Goal: Task Accomplishment & Management: Use online tool/utility

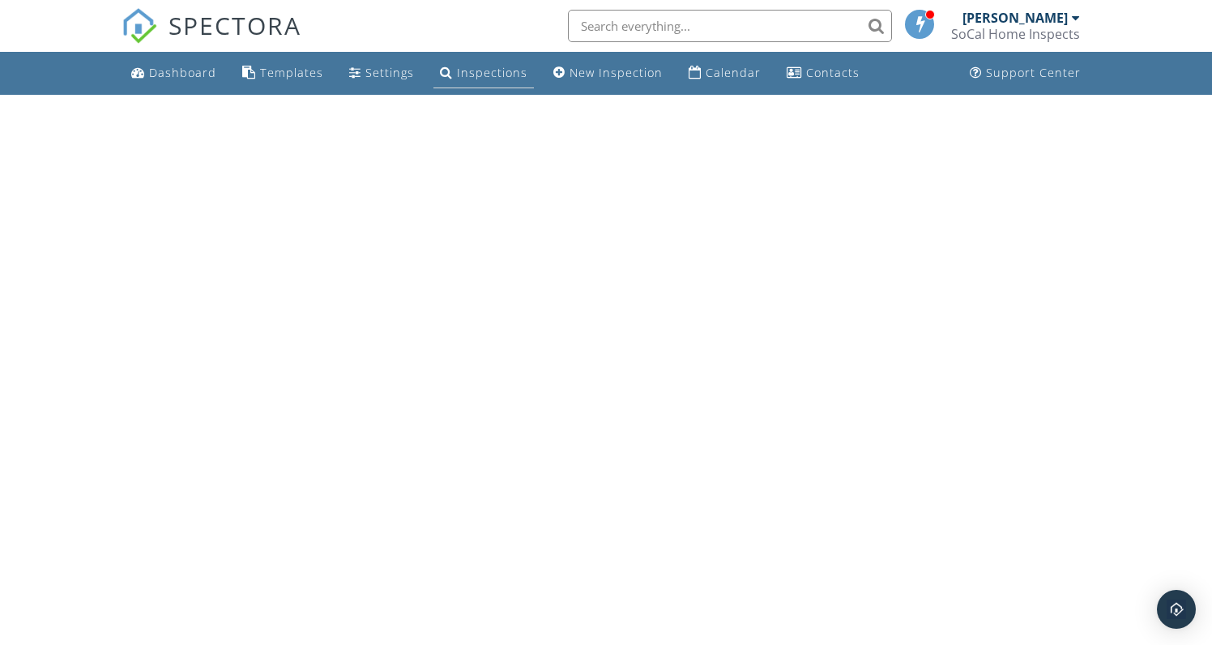
click at [488, 70] on div "Inspections" at bounding box center [492, 72] width 70 height 15
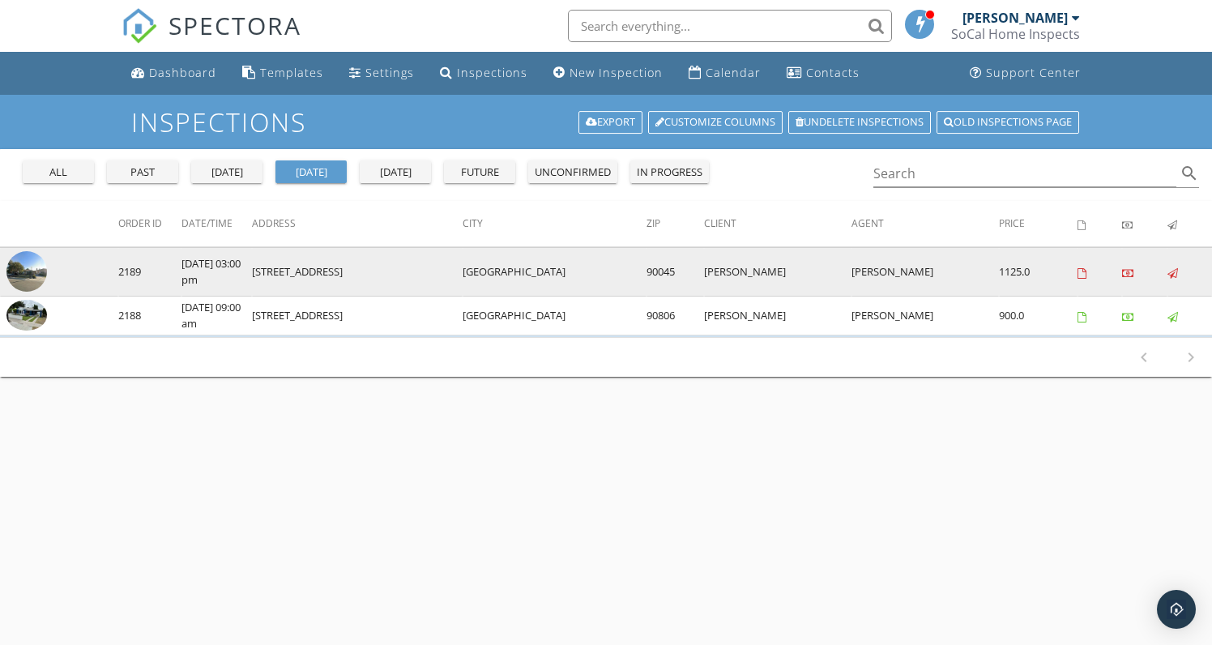
click at [28, 277] on img at bounding box center [26, 271] width 41 height 41
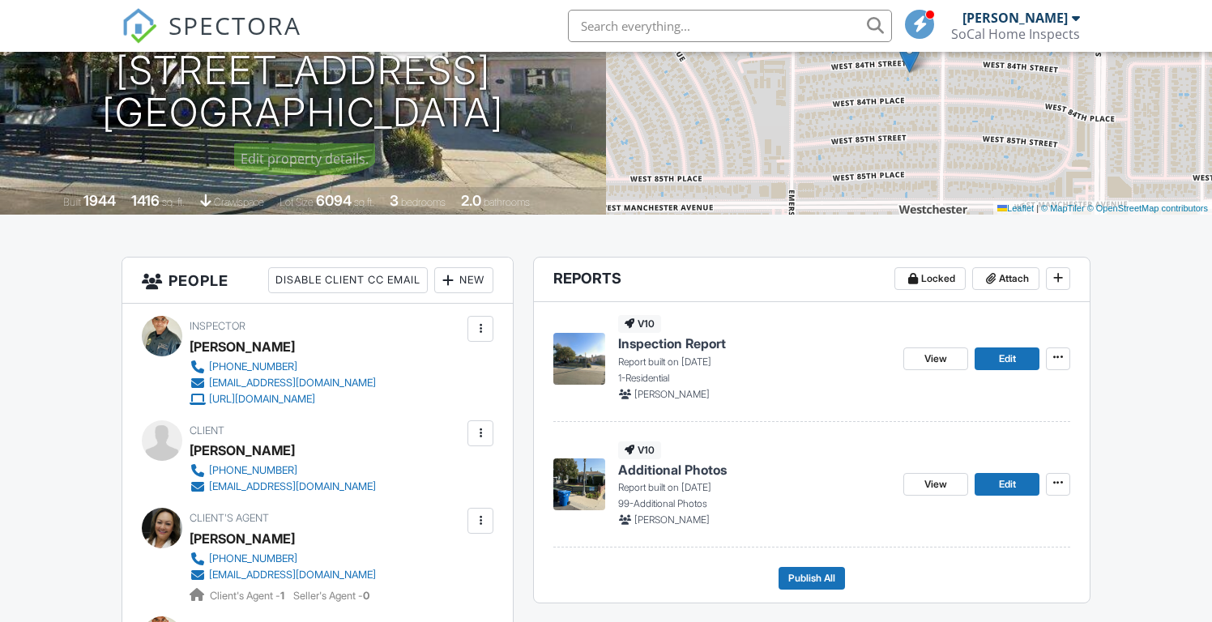
scroll to position [295, 0]
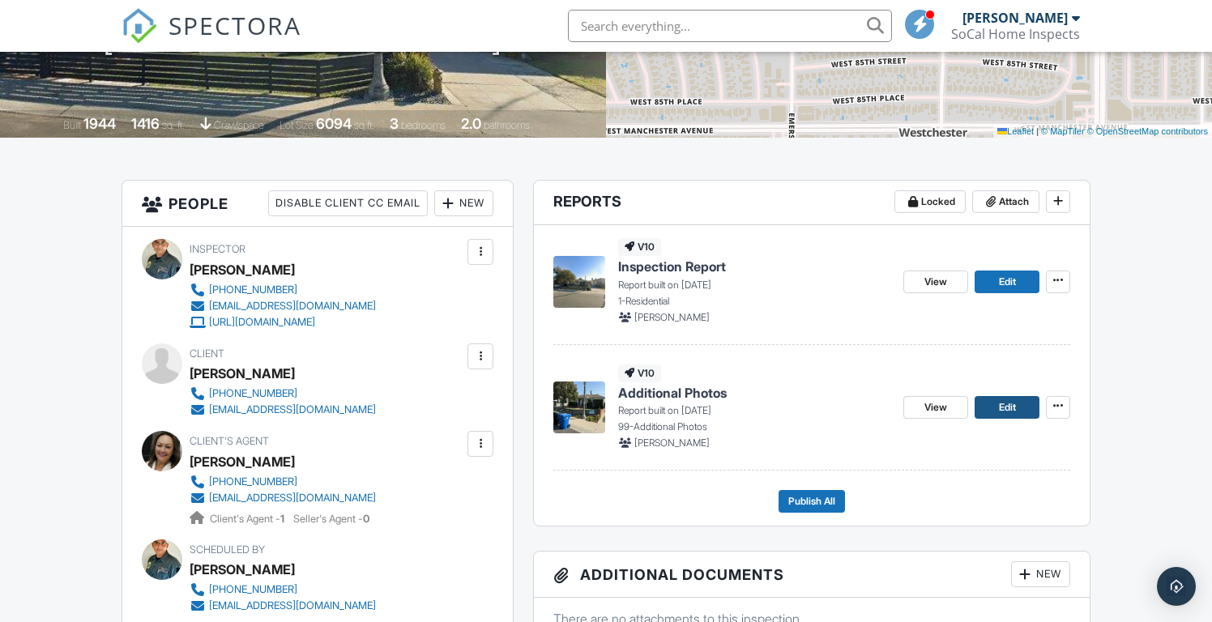
click at [1014, 409] on span "Edit" at bounding box center [1007, 407] width 17 height 16
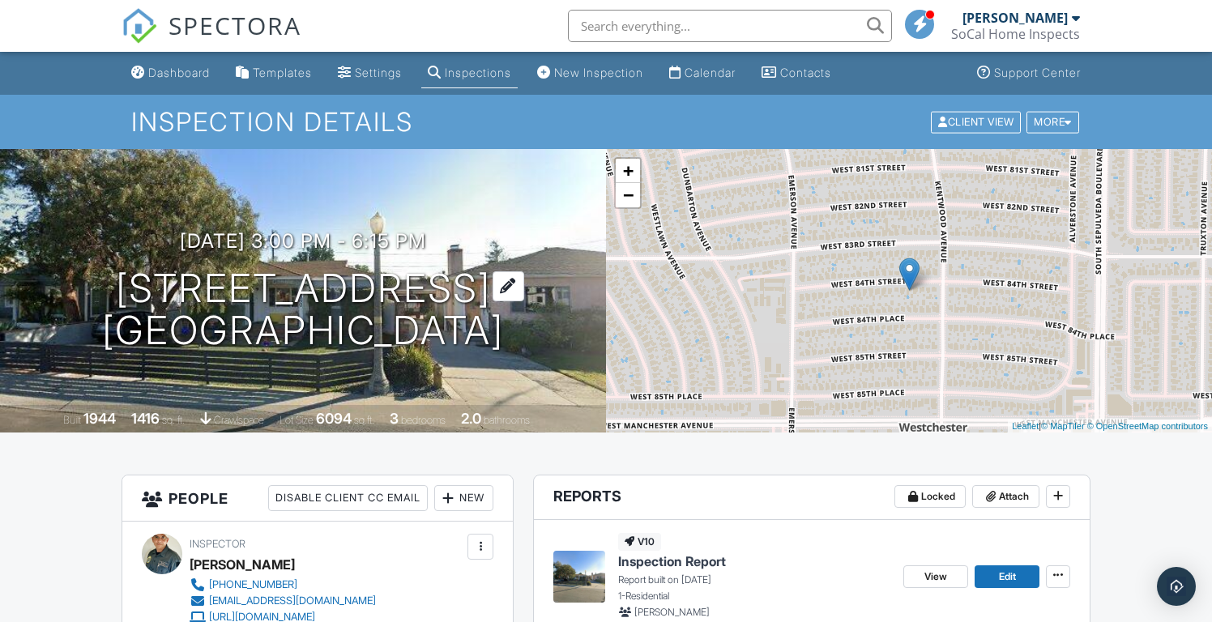
click at [253, 297] on h1 "6460 W. 84th St. Los Angeles, CA 90045" at bounding box center [303, 310] width 402 height 86
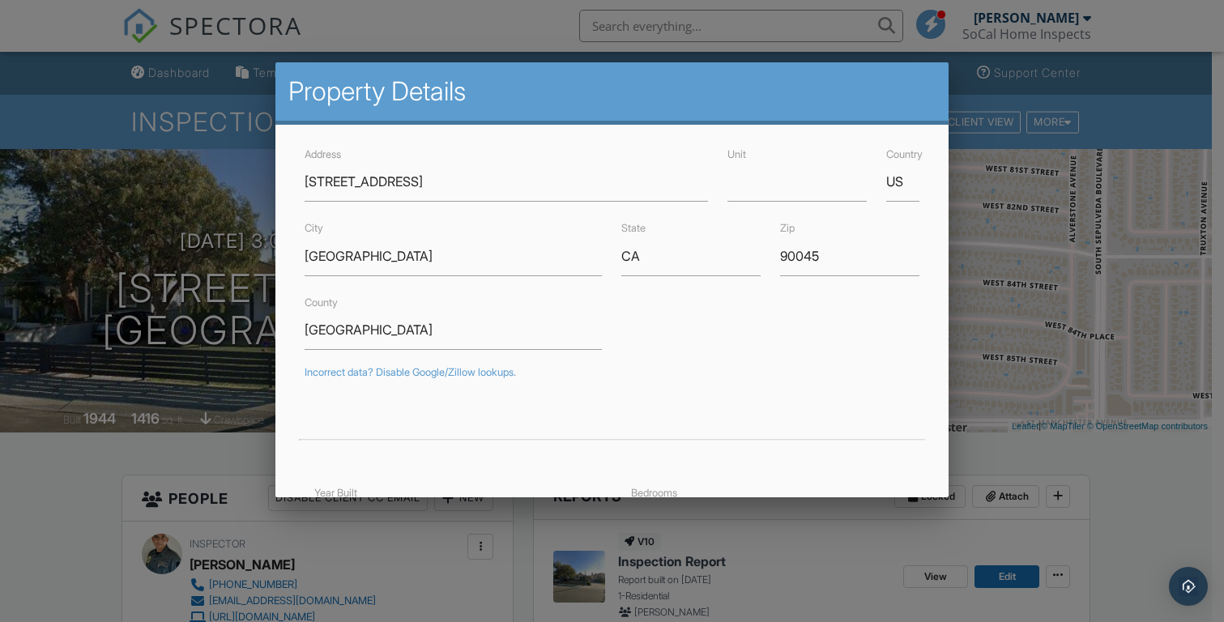
click at [713, 512] on div at bounding box center [612, 308] width 1224 height 778
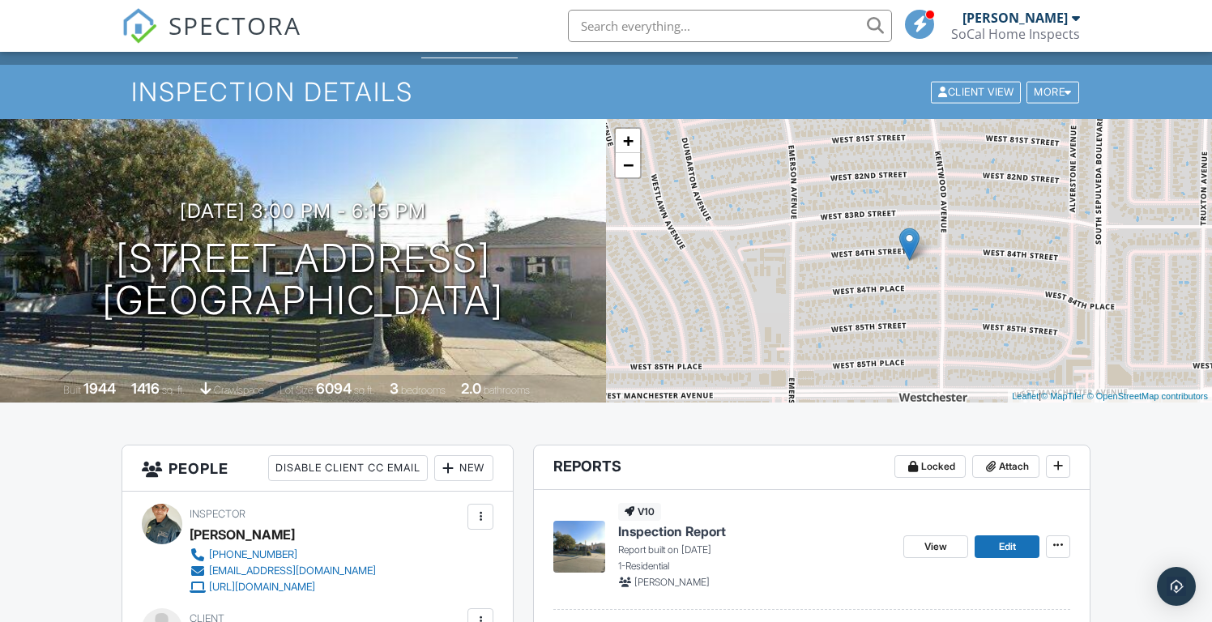
scroll to position [68, 0]
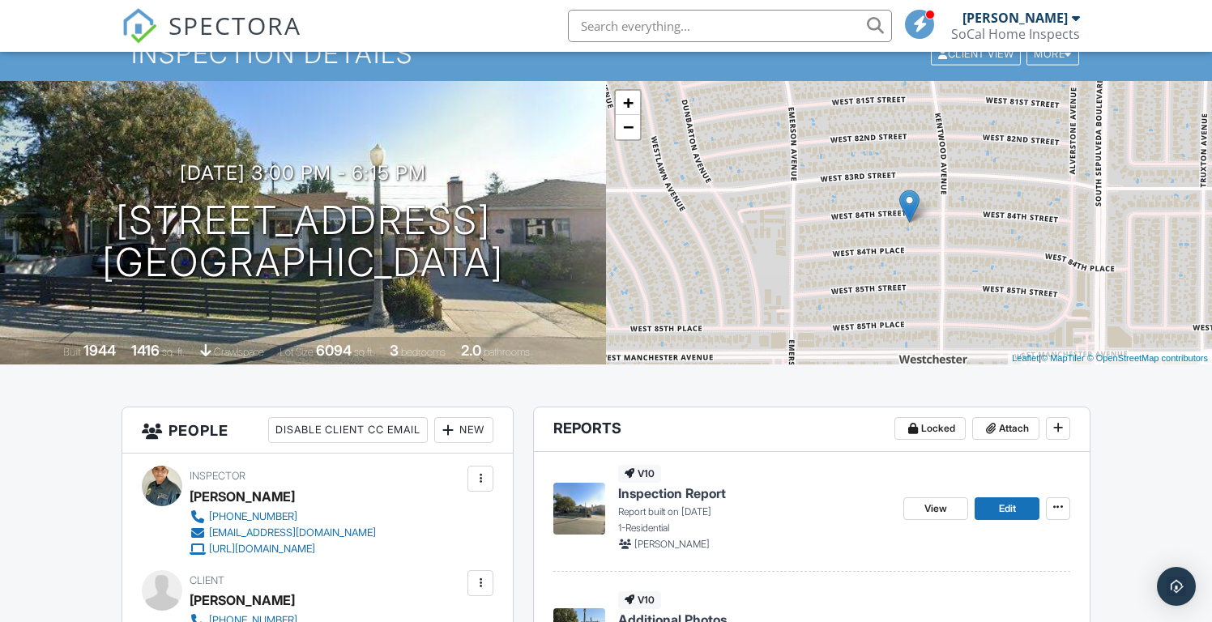
click at [499, 148] on div "09/28/2025 3:00 pm - 6:15 pm 6460 W. 84th St. Los Angeles, CA 90045 Built 1944 …" at bounding box center [303, 223] width 606 height 284
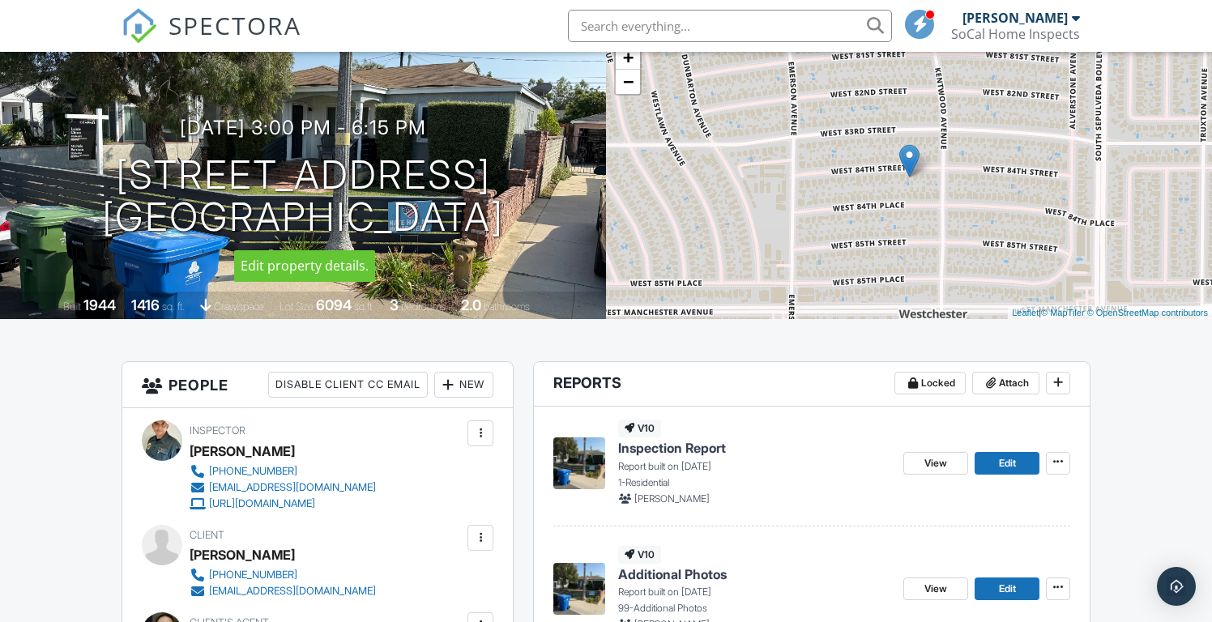
scroll to position [169, 0]
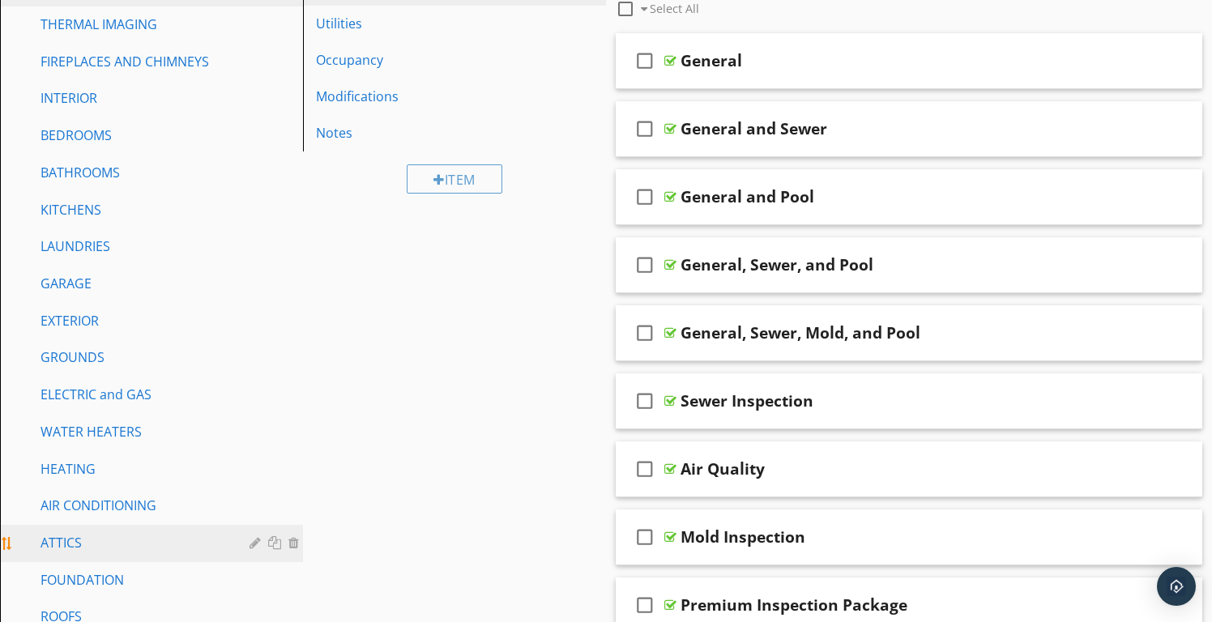
scroll to position [300, 0]
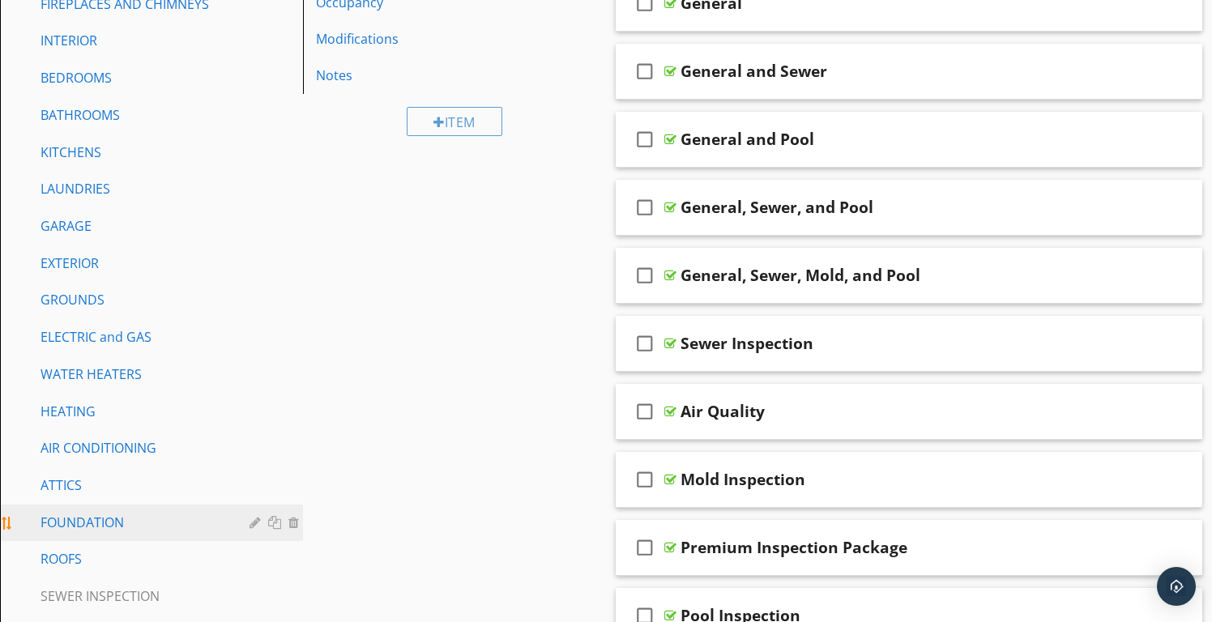
click at [75, 523] on div "FOUNDATION" at bounding box center [134, 522] width 186 height 19
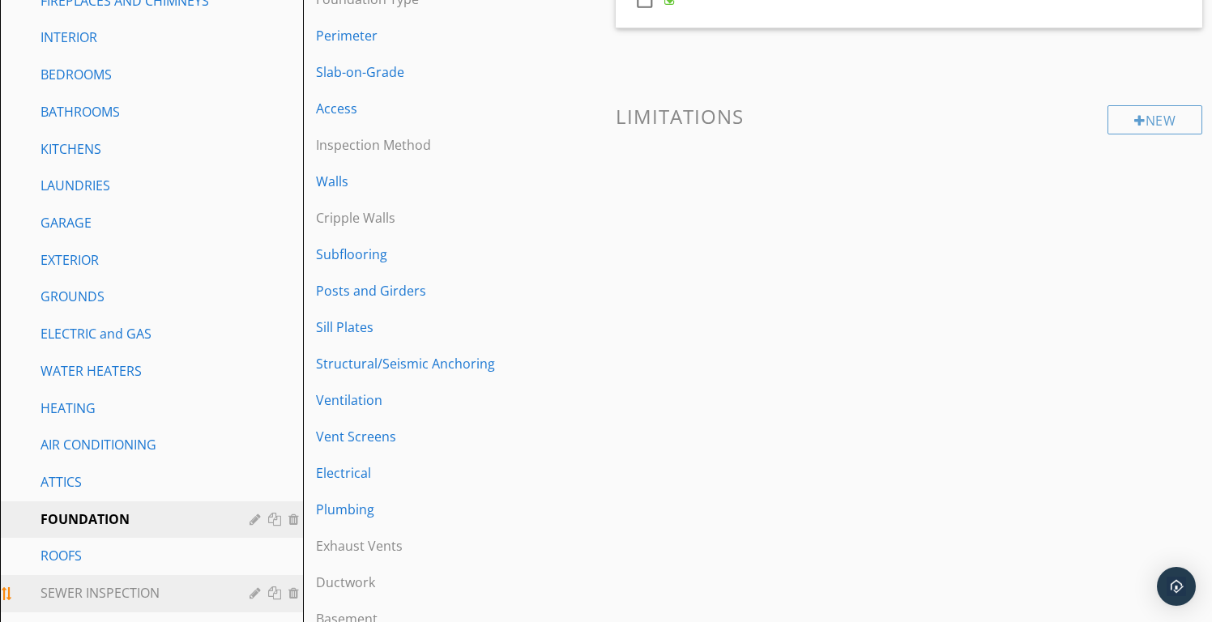
scroll to position [313, 0]
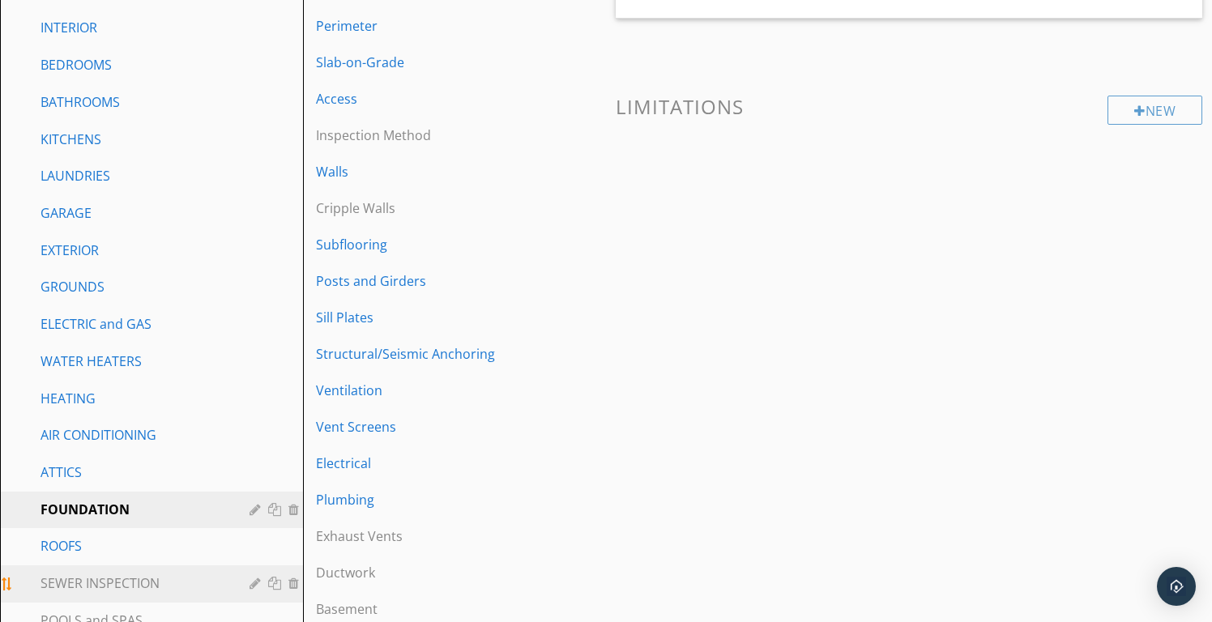
click at [73, 582] on div "SEWER INSPECTION" at bounding box center [134, 583] width 186 height 19
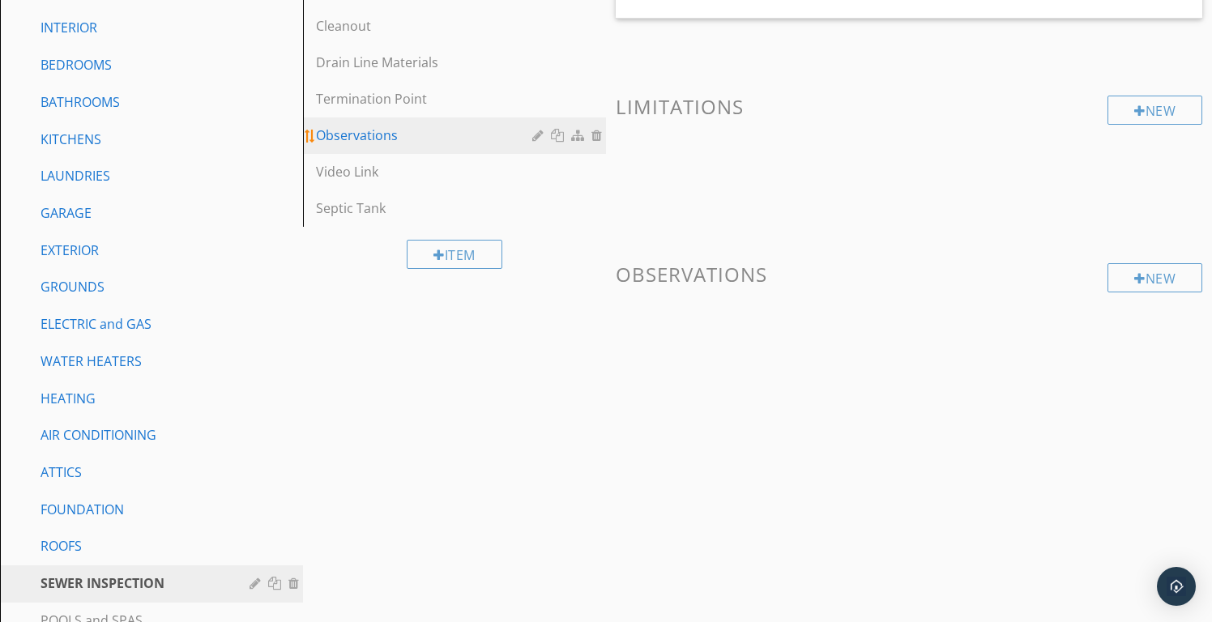
click at [378, 144] on div "Observations" at bounding box center [426, 135] width 221 height 19
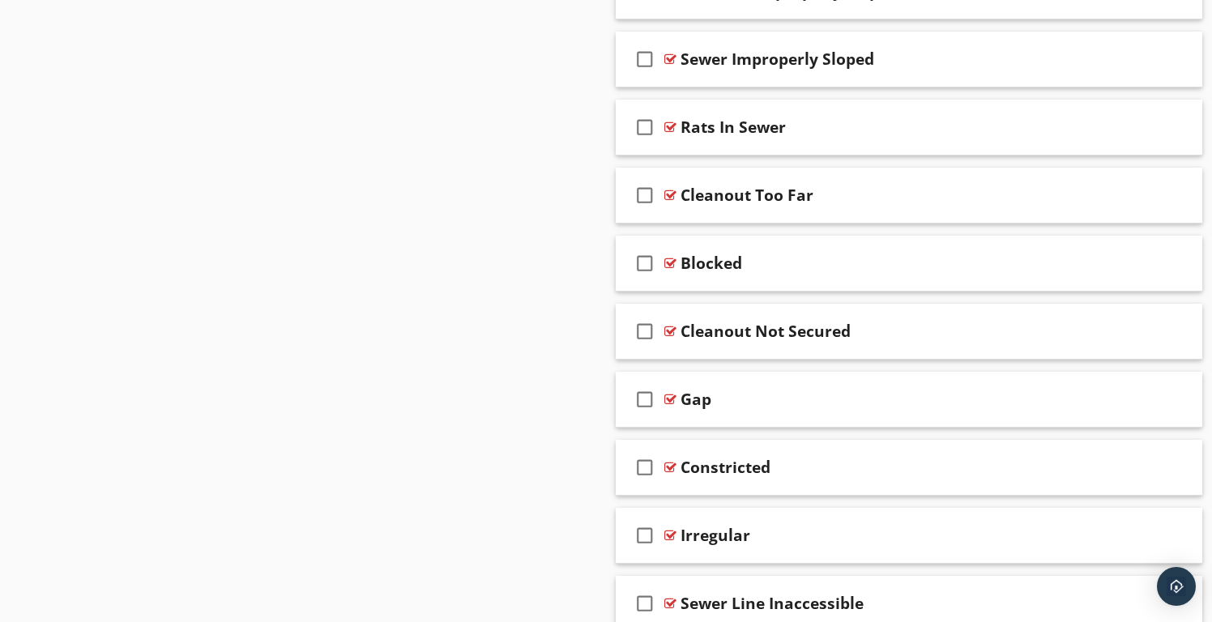
scroll to position [6589, 0]
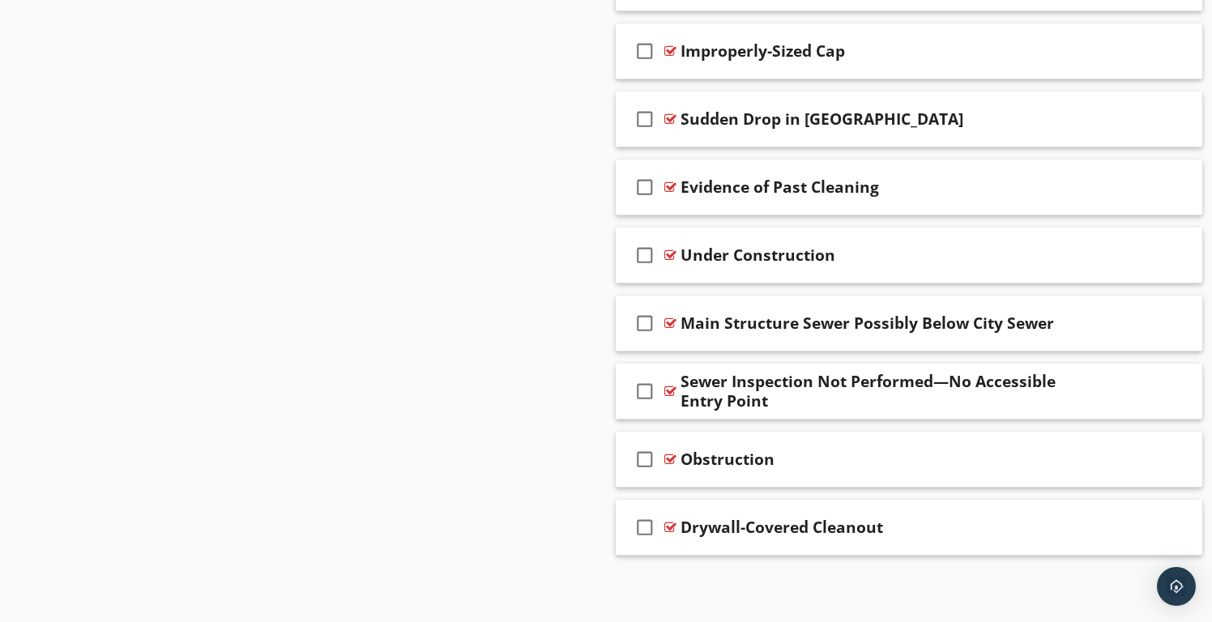
click at [834, 507] on div "check_box_outline_blank Drywall-Covered Cleanout" at bounding box center [909, 528] width 587 height 56
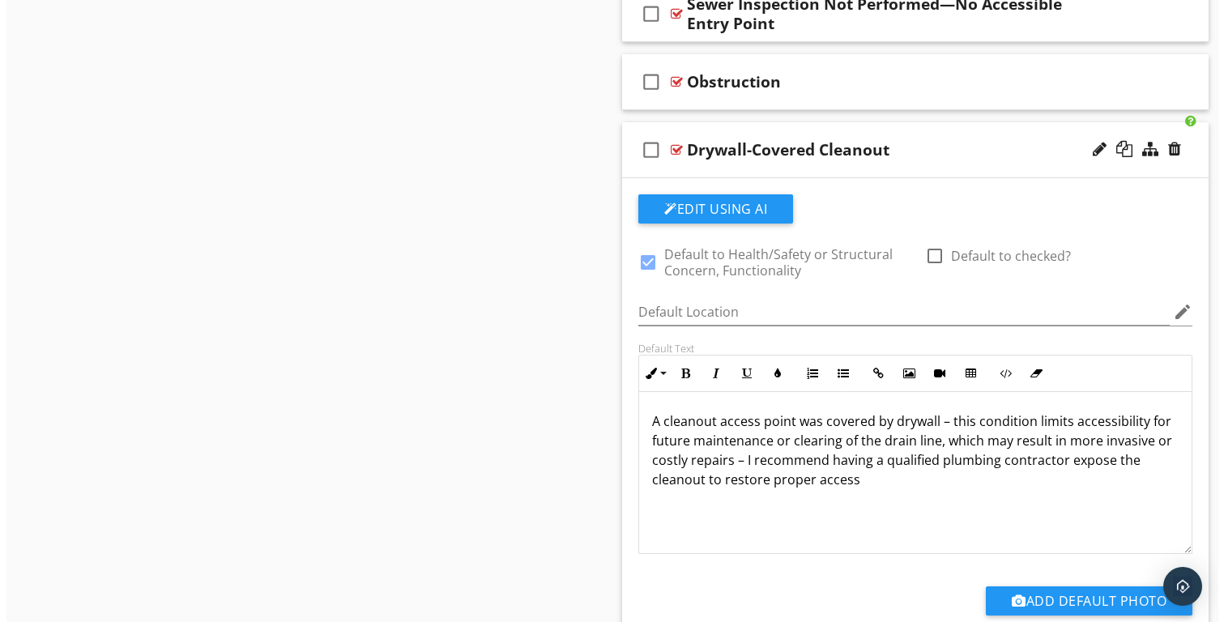
scroll to position [1, 0]
click at [719, 444] on p "A cleanout access point was covered by drywall – this condition limits accessib…" at bounding box center [909, 450] width 527 height 78
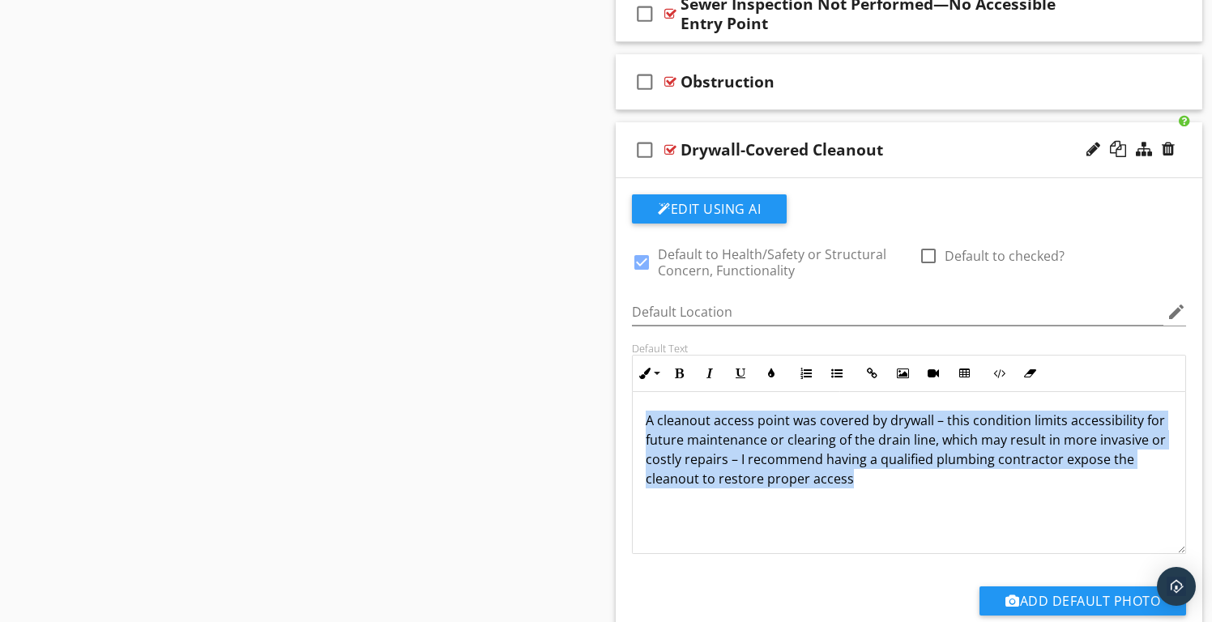
click at [719, 444] on p "A cleanout access point was covered by drywall – this condition limits accessib…" at bounding box center [909, 450] width 527 height 78
click at [772, 371] on icon "button" at bounding box center [771, 373] width 11 height 11
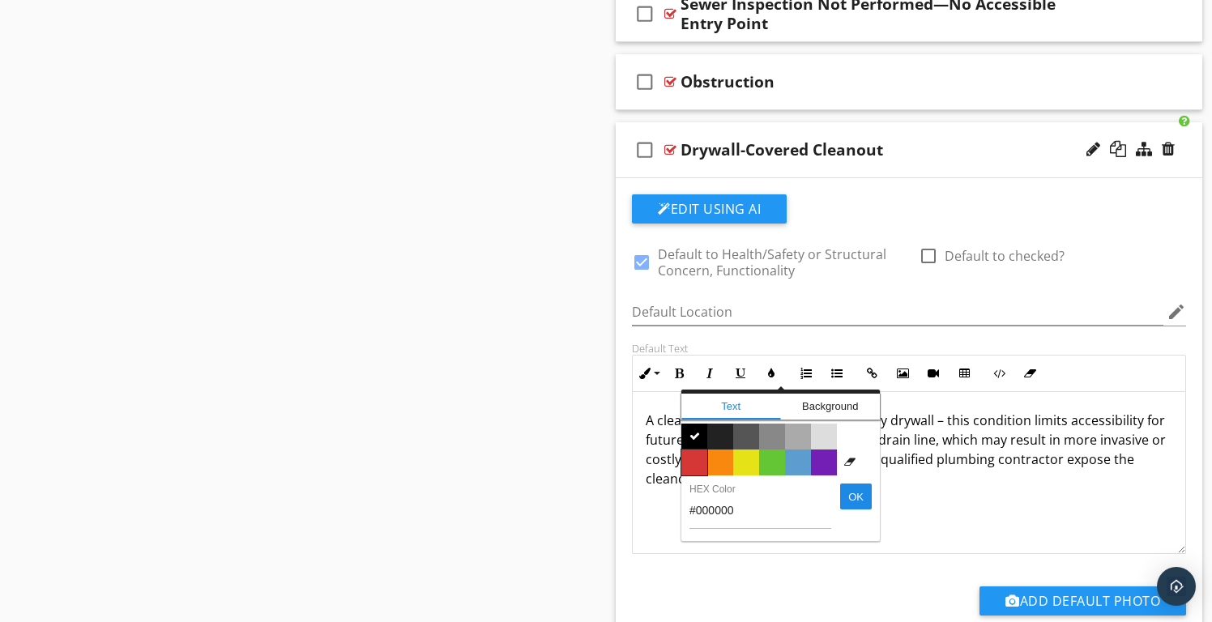
click at [693, 457] on span "Color #d53636" at bounding box center [694, 463] width 26 height 26
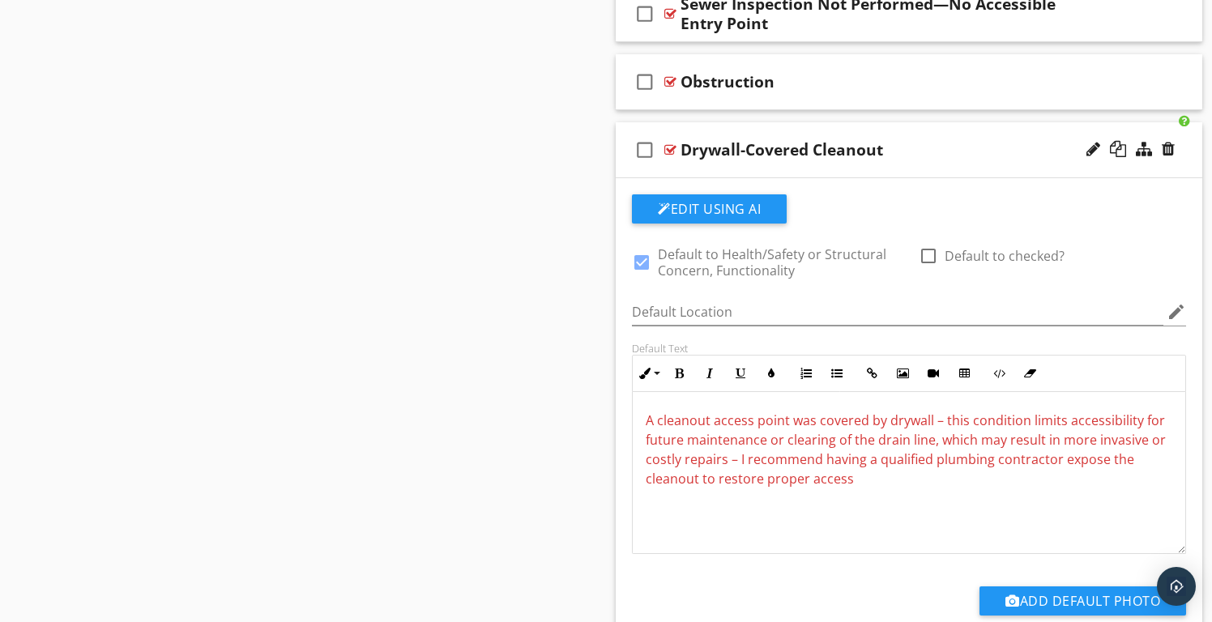
click at [723, 450] on span "A cleanout access point was covered by drywall – this condition limits accessib…" at bounding box center [906, 450] width 520 height 76
click at [1117, 145] on div at bounding box center [1118, 149] width 16 height 16
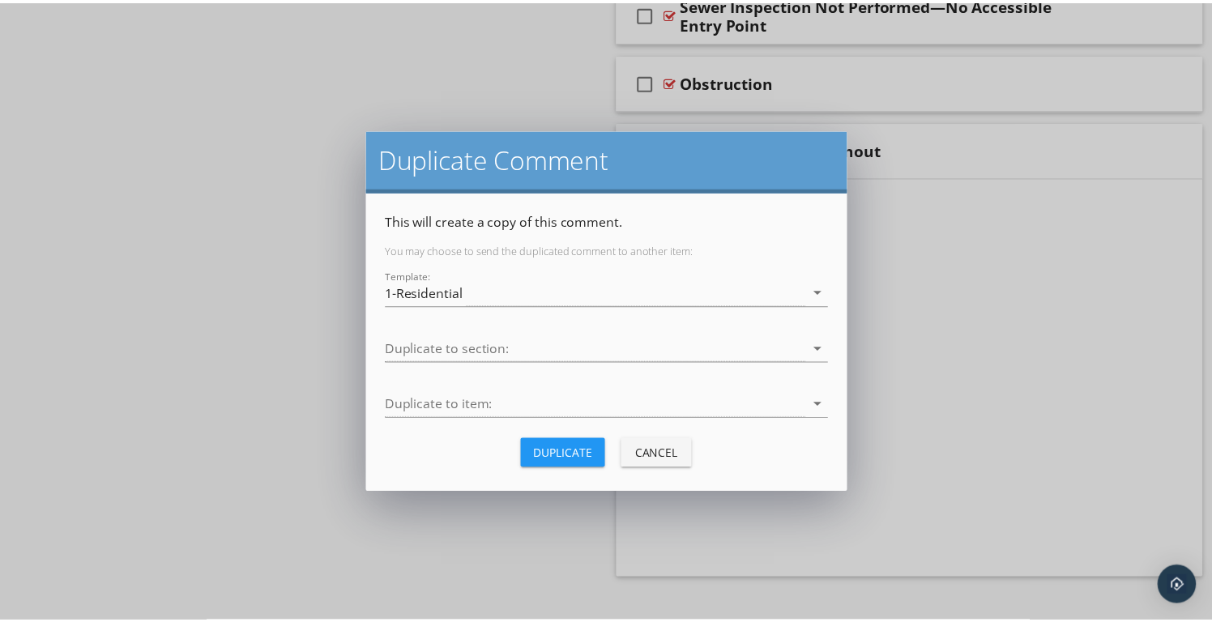
scroll to position [6589, 0]
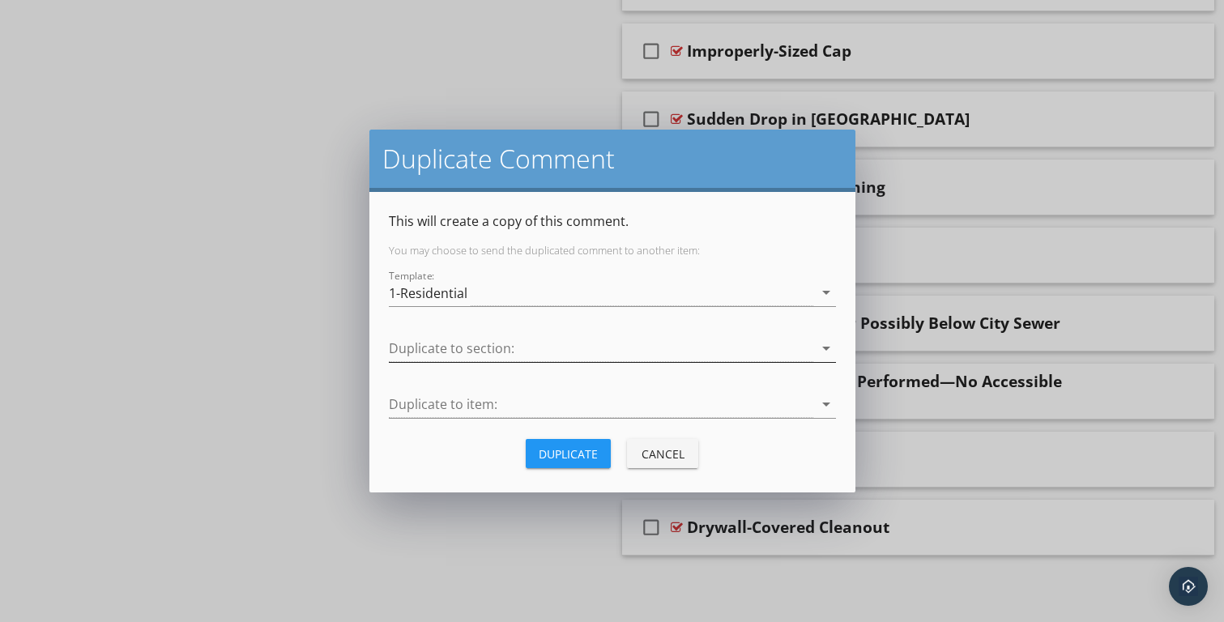
click at [445, 347] on div at bounding box center [601, 348] width 425 height 27
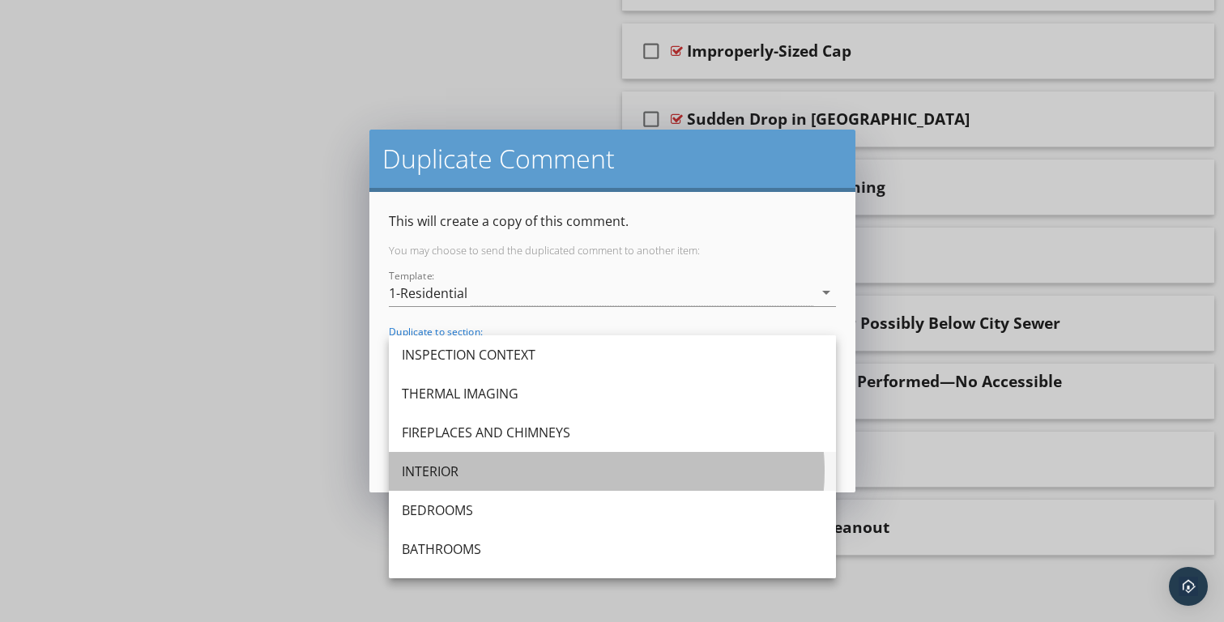
click at [448, 467] on div "INTERIOR" at bounding box center [612, 471] width 421 height 19
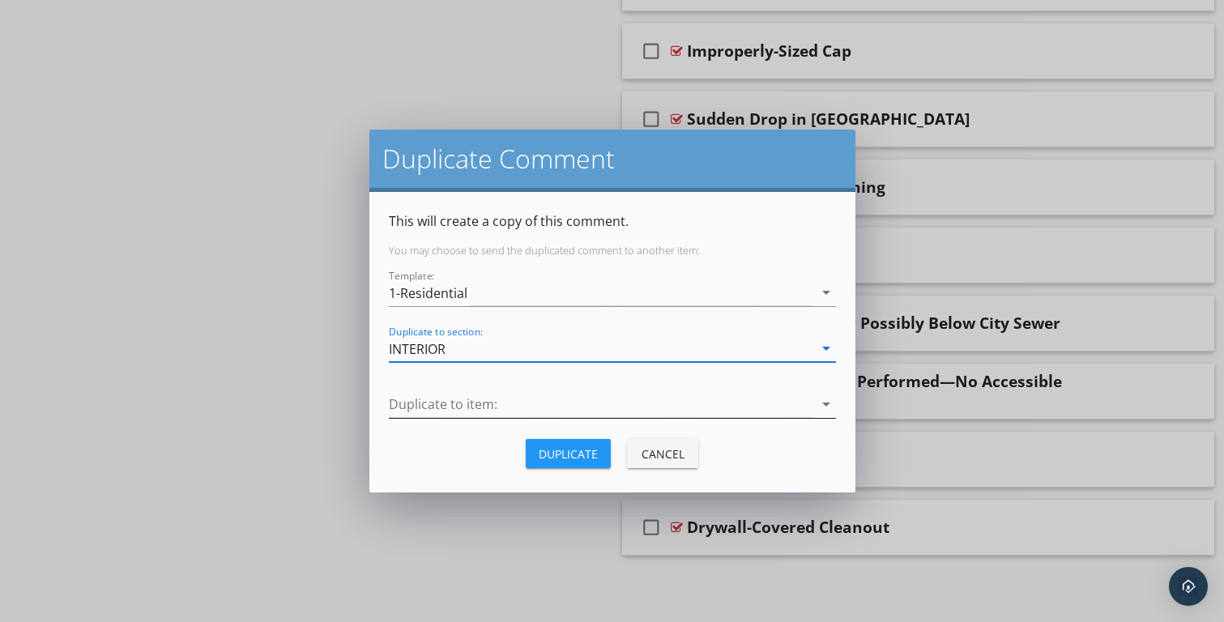
click at [437, 403] on div at bounding box center [601, 404] width 425 height 27
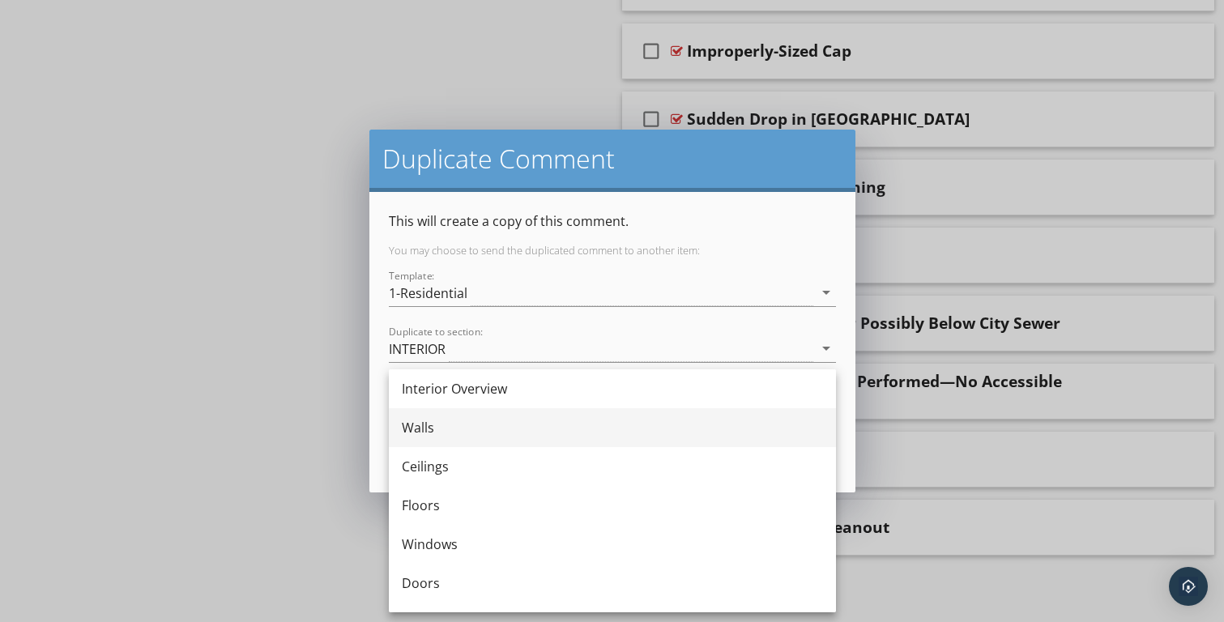
click at [429, 425] on div "Walls" at bounding box center [612, 427] width 421 height 19
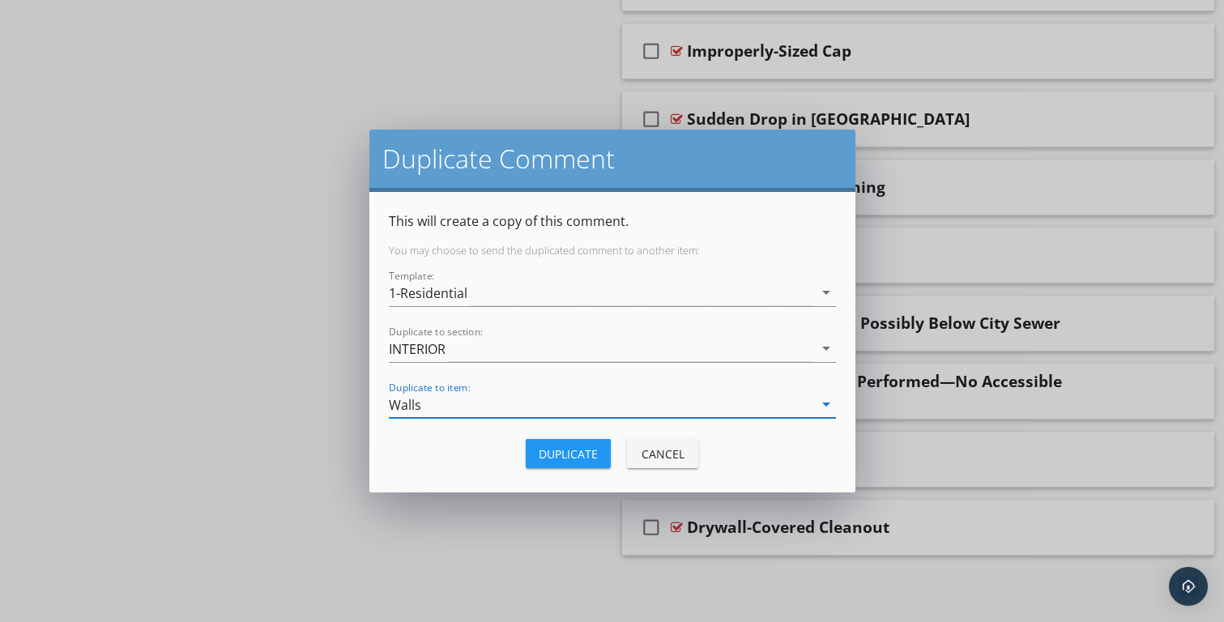
click at [540, 449] on div "Duplicate" at bounding box center [568, 454] width 59 height 17
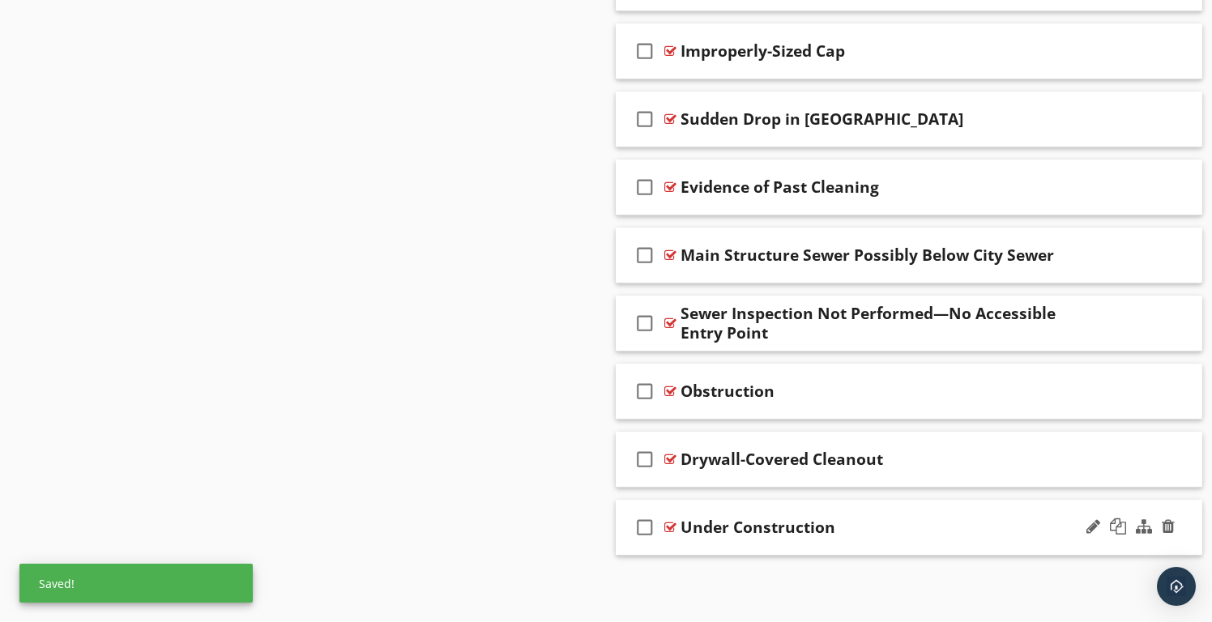
click at [819, 506] on div "check_box_outline_blank Under Construction" at bounding box center [909, 528] width 587 height 56
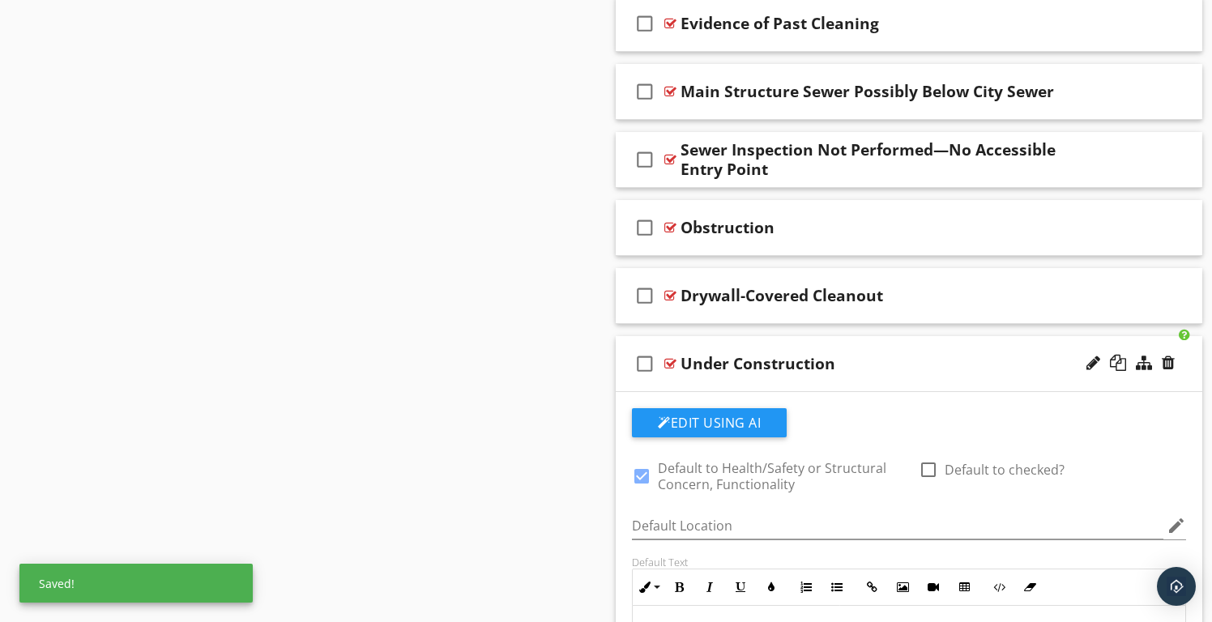
scroll to position [6900, 0]
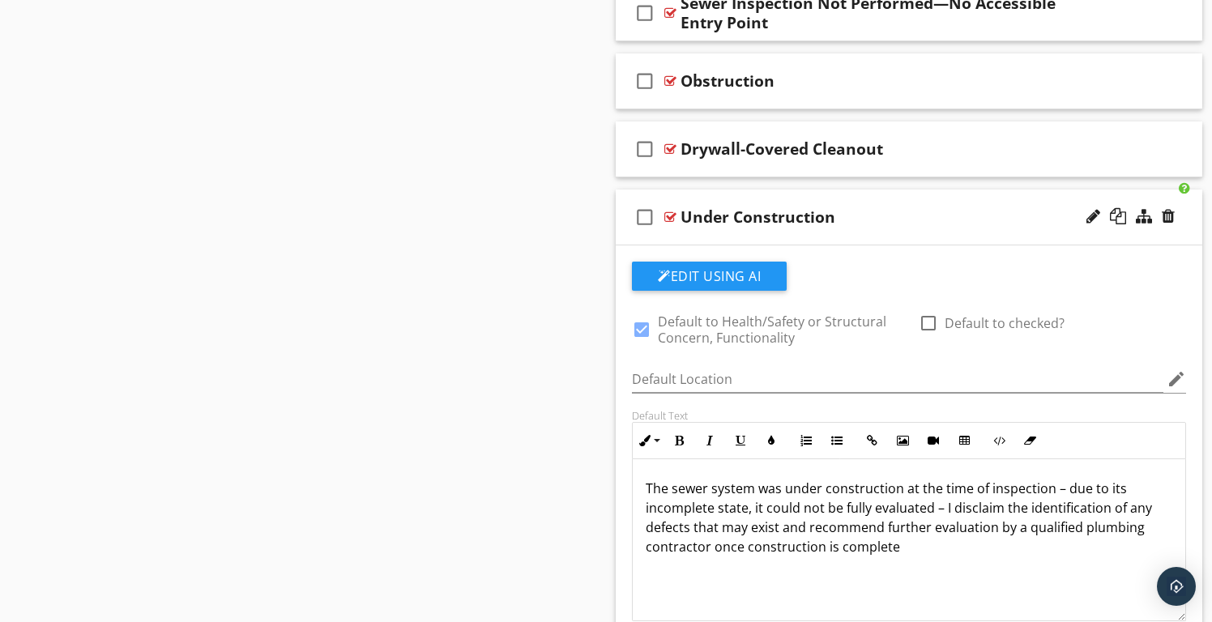
click at [863, 200] on div "check_box_outline_blank Under Construction" at bounding box center [909, 218] width 587 height 56
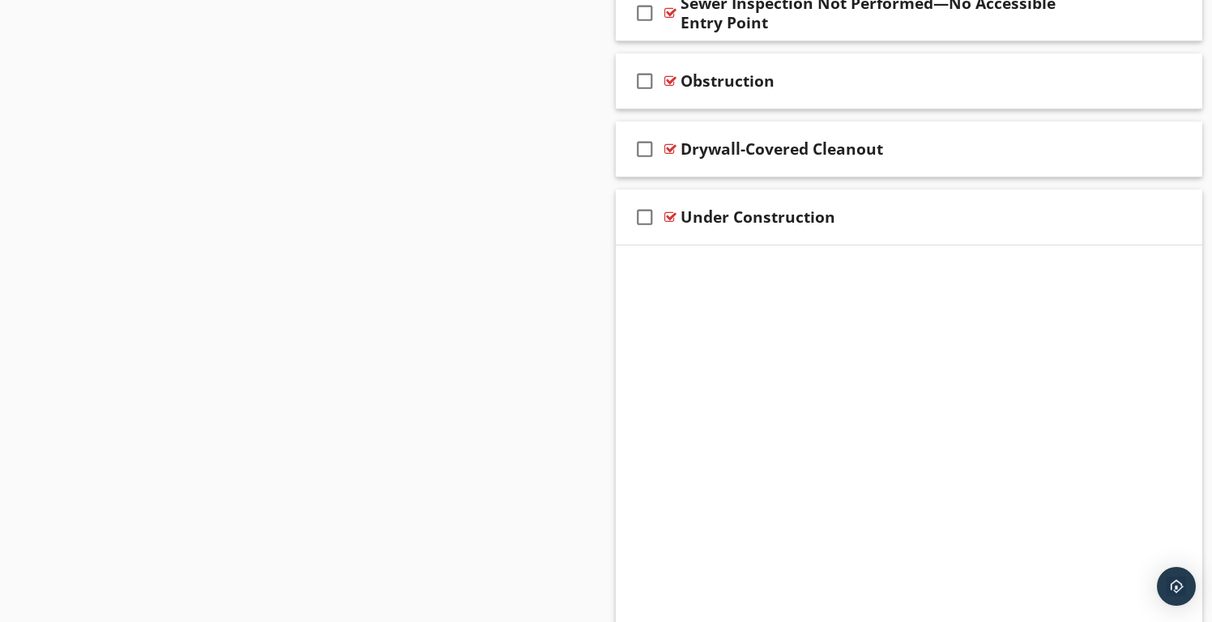
scroll to position [6589, 0]
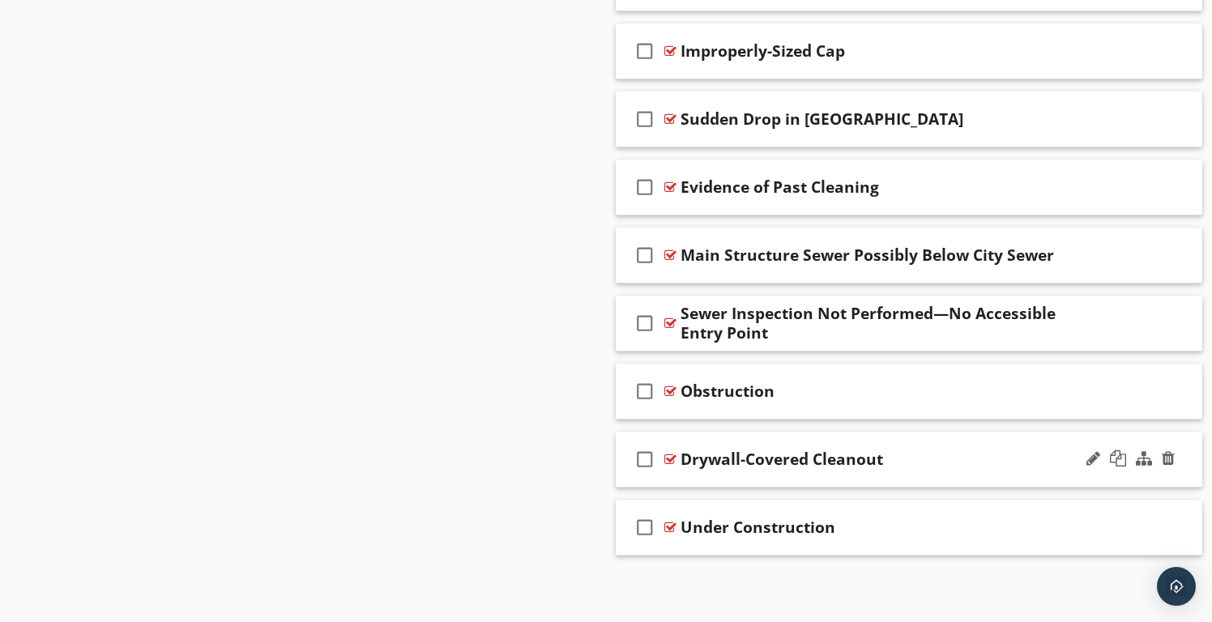
click at [830, 432] on div "check_box_outline_blank Drywall-Covered Cleanout" at bounding box center [909, 460] width 587 height 56
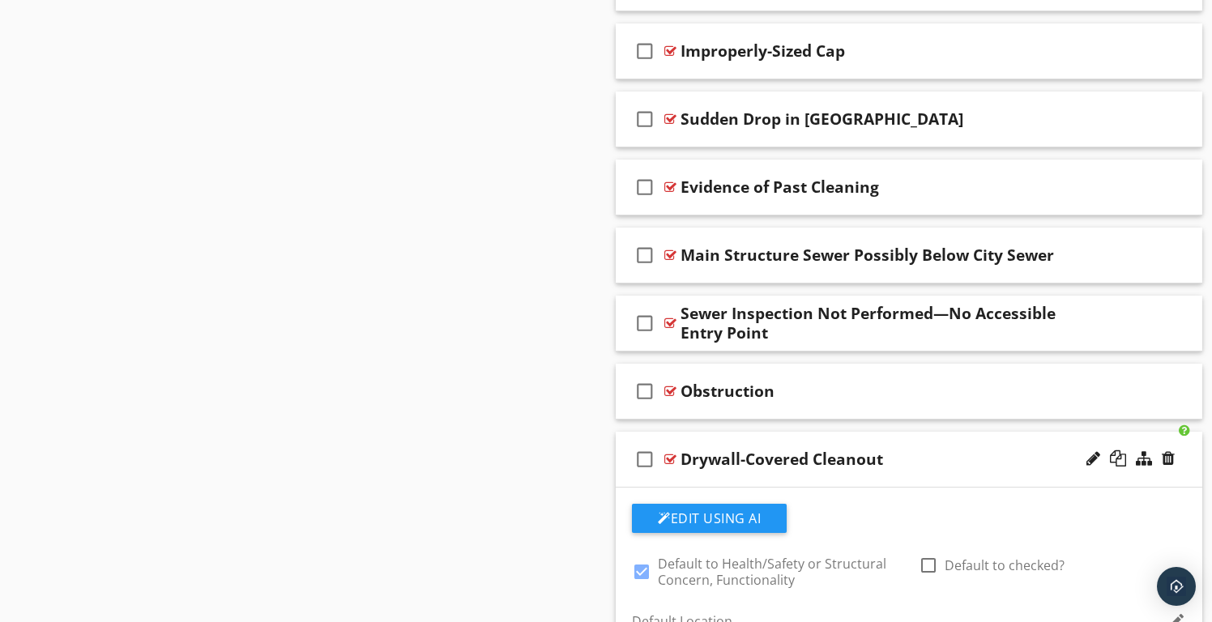
scroll to position [6920, 0]
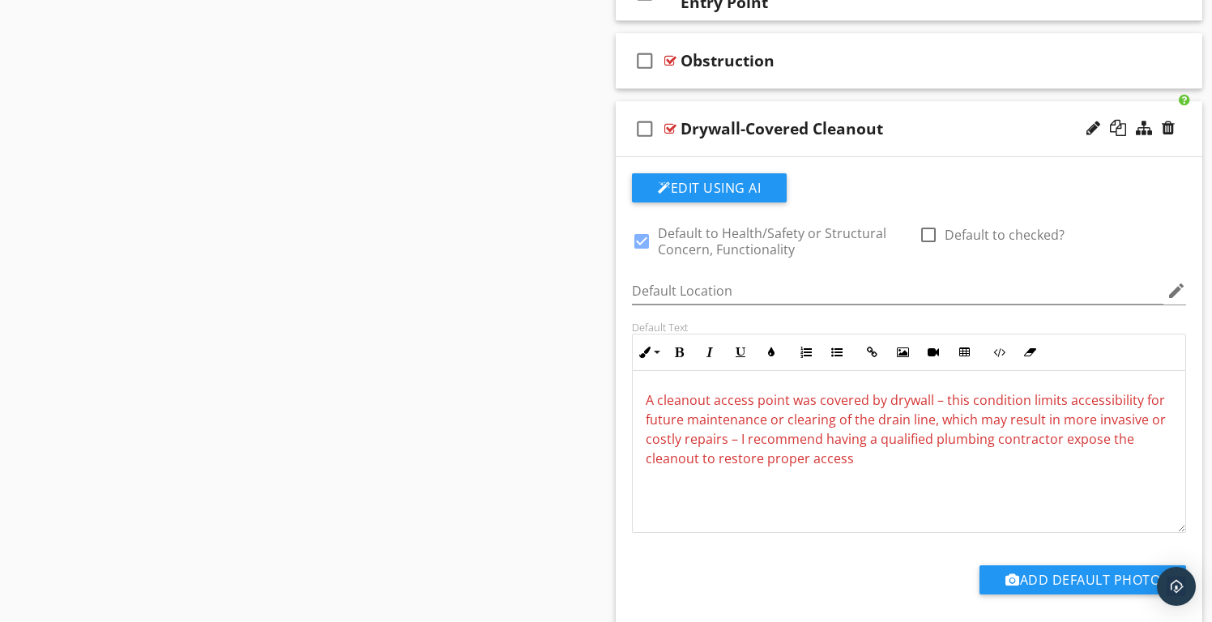
click at [928, 114] on div "check_box_outline_blank Drywall-Covered Cleanout" at bounding box center [909, 129] width 587 height 56
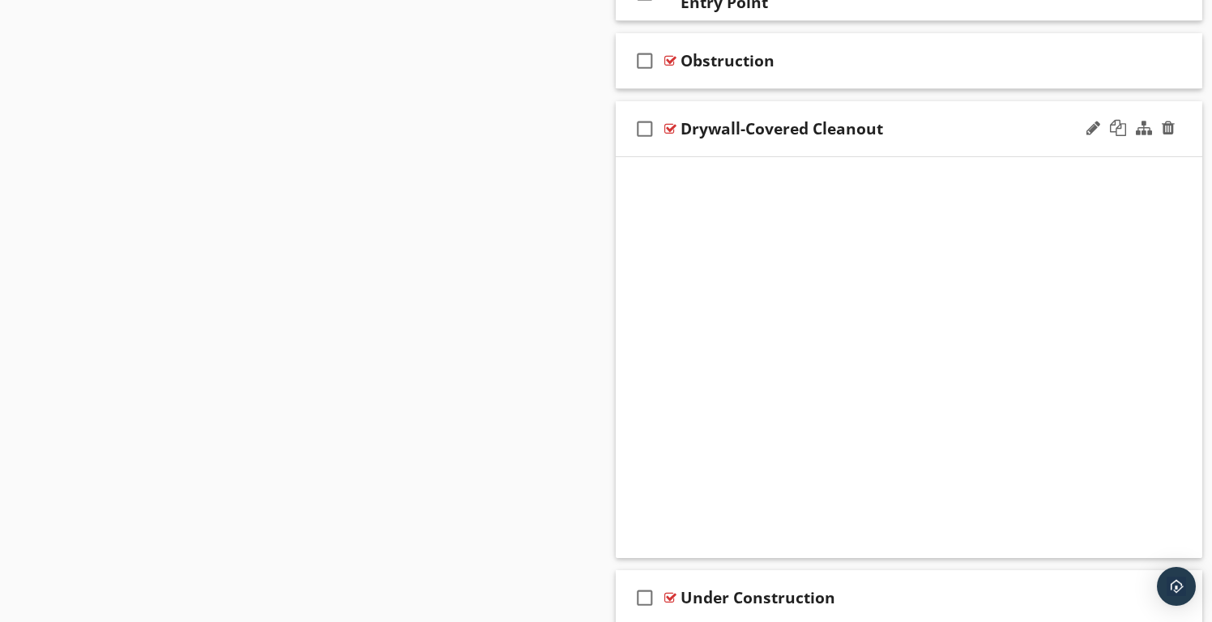
scroll to position [6589, 0]
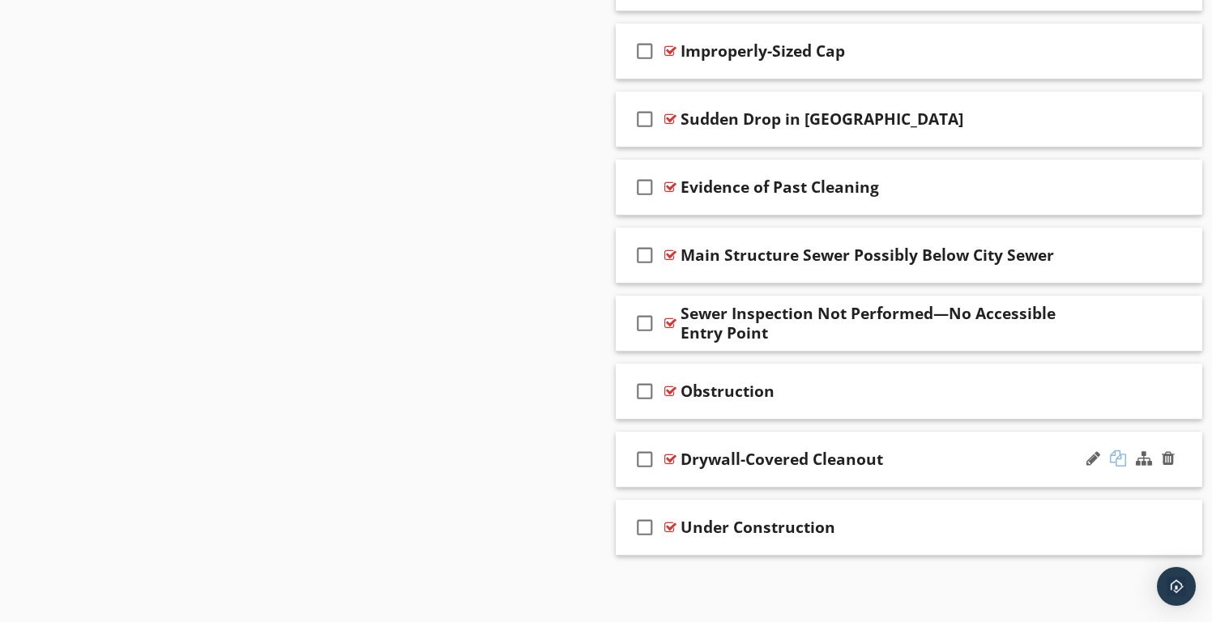
click at [1120, 455] on div at bounding box center [1118, 458] width 16 height 16
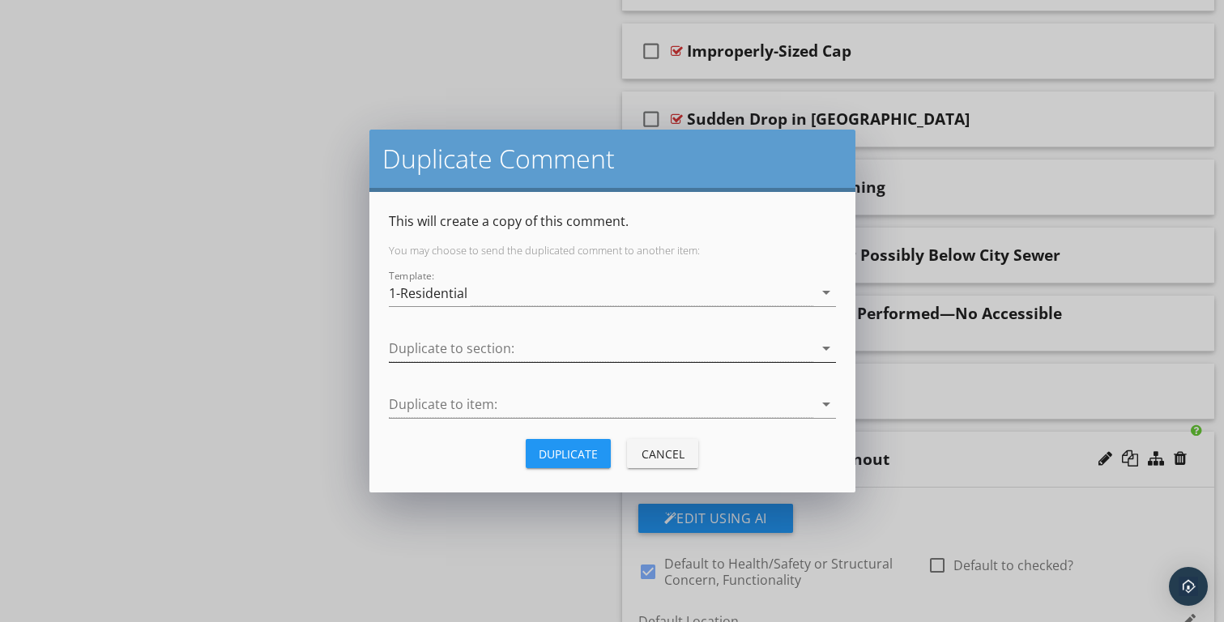
click at [455, 352] on div at bounding box center [601, 348] width 425 height 27
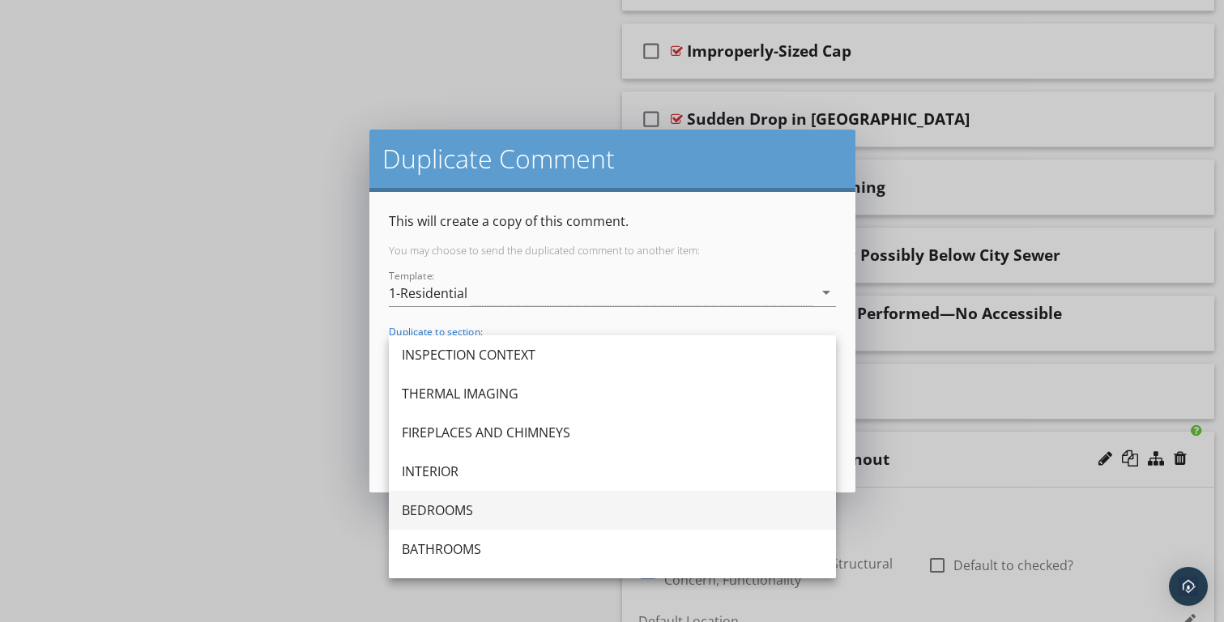
click at [446, 509] on div "BEDROOMS" at bounding box center [612, 510] width 421 height 19
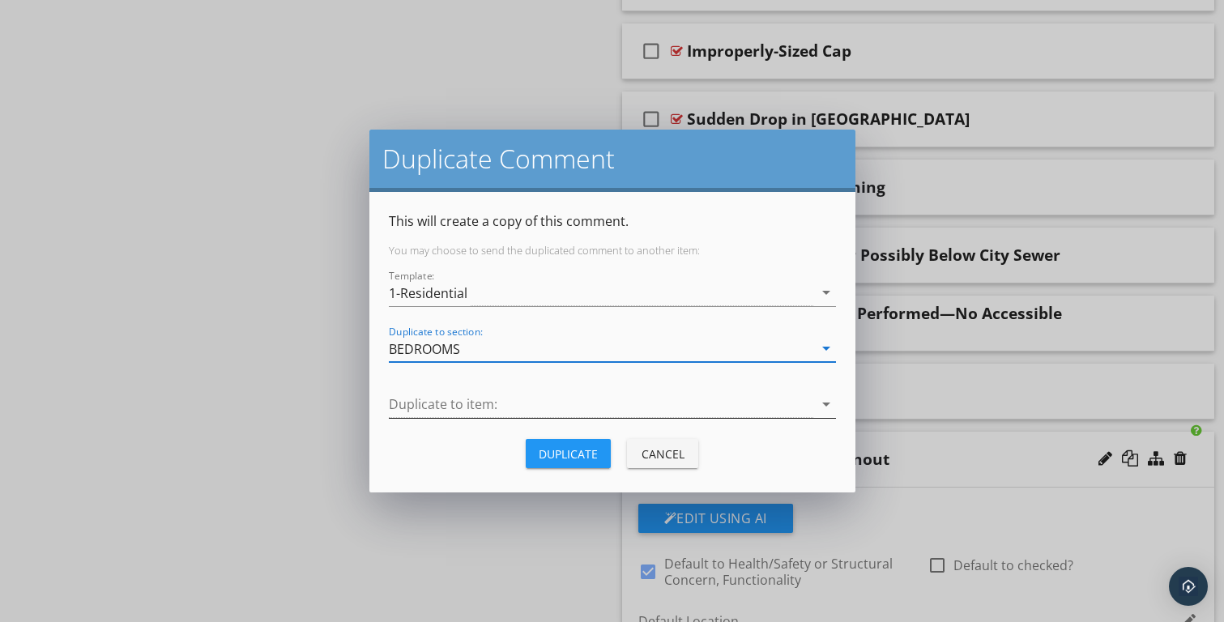
click at [450, 407] on div at bounding box center [601, 404] width 425 height 27
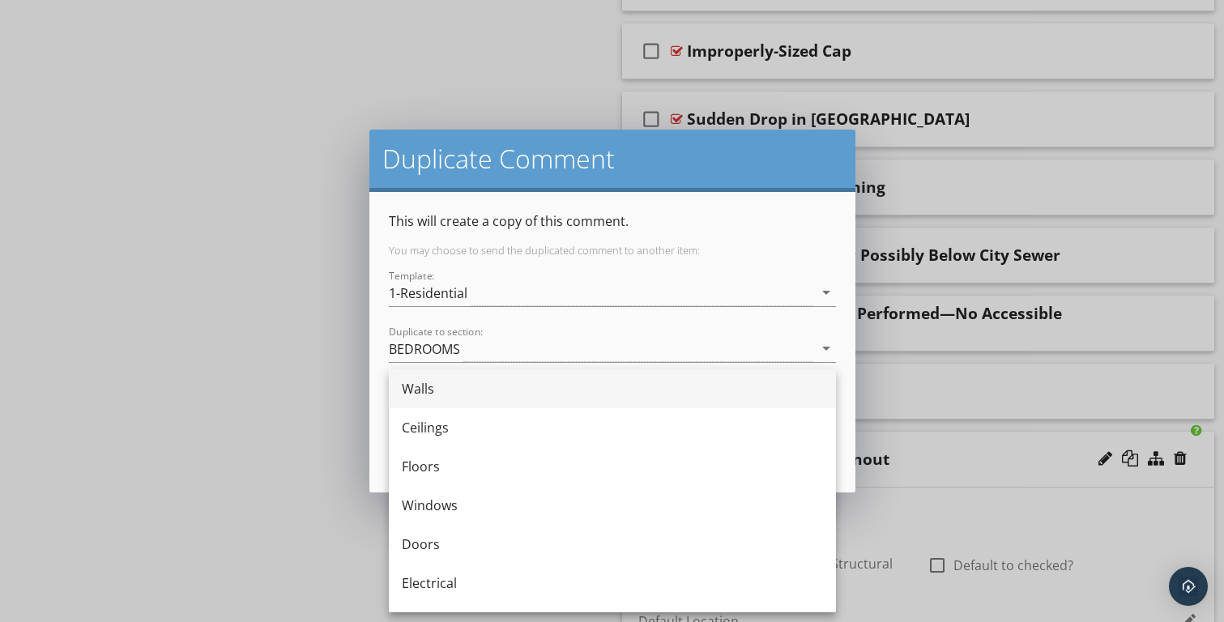
click at [443, 384] on div "Walls" at bounding box center [612, 388] width 421 height 19
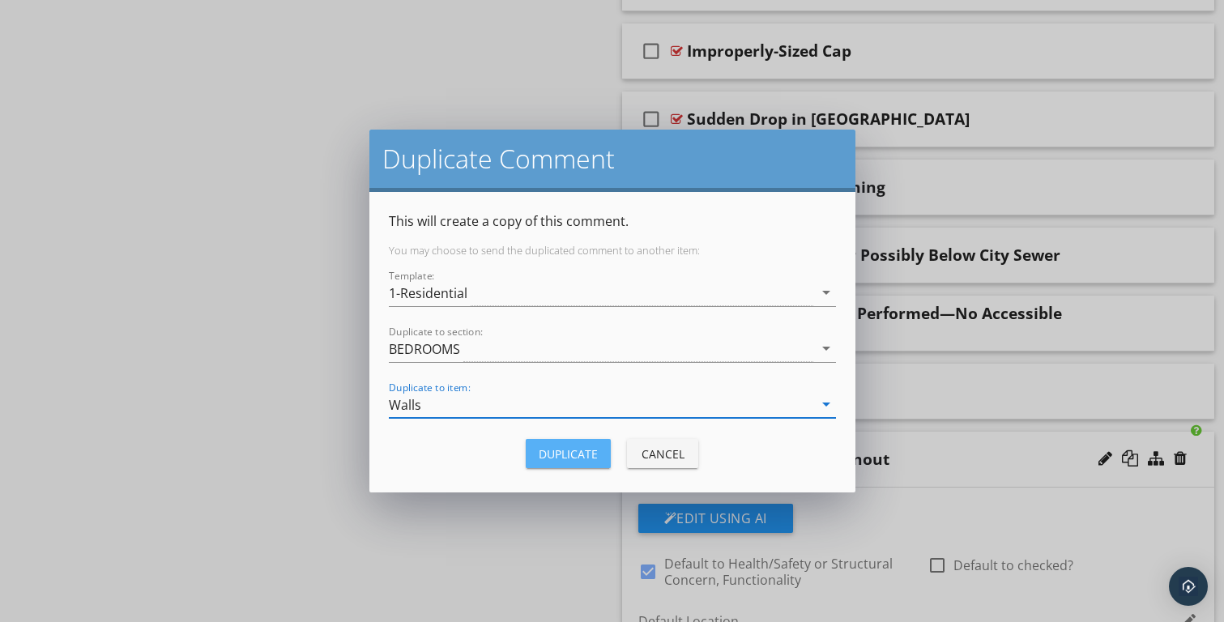
click at [561, 442] on button "Duplicate" at bounding box center [568, 453] width 85 height 29
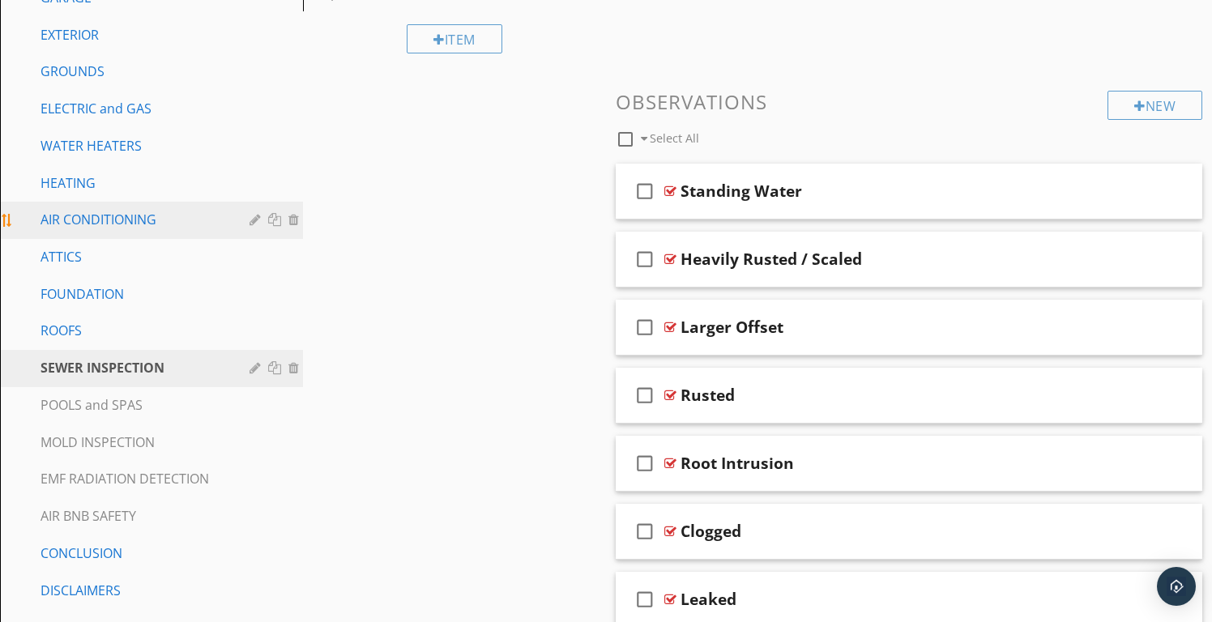
scroll to position [274, 0]
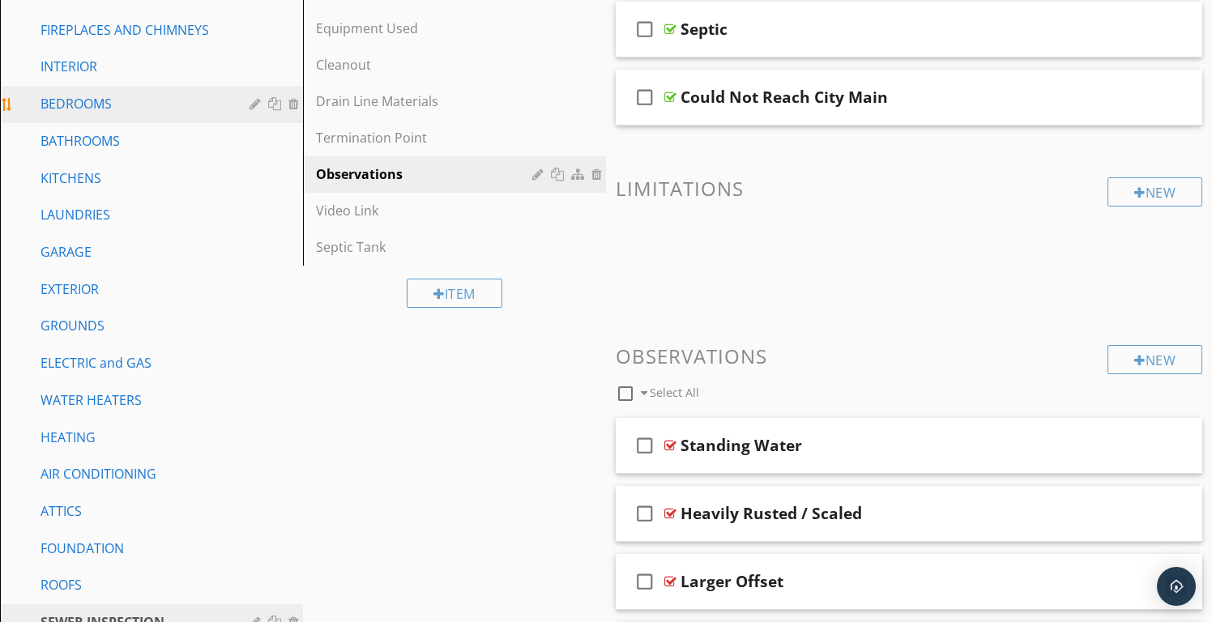
click at [83, 110] on div "BEDROOMS" at bounding box center [134, 103] width 186 height 19
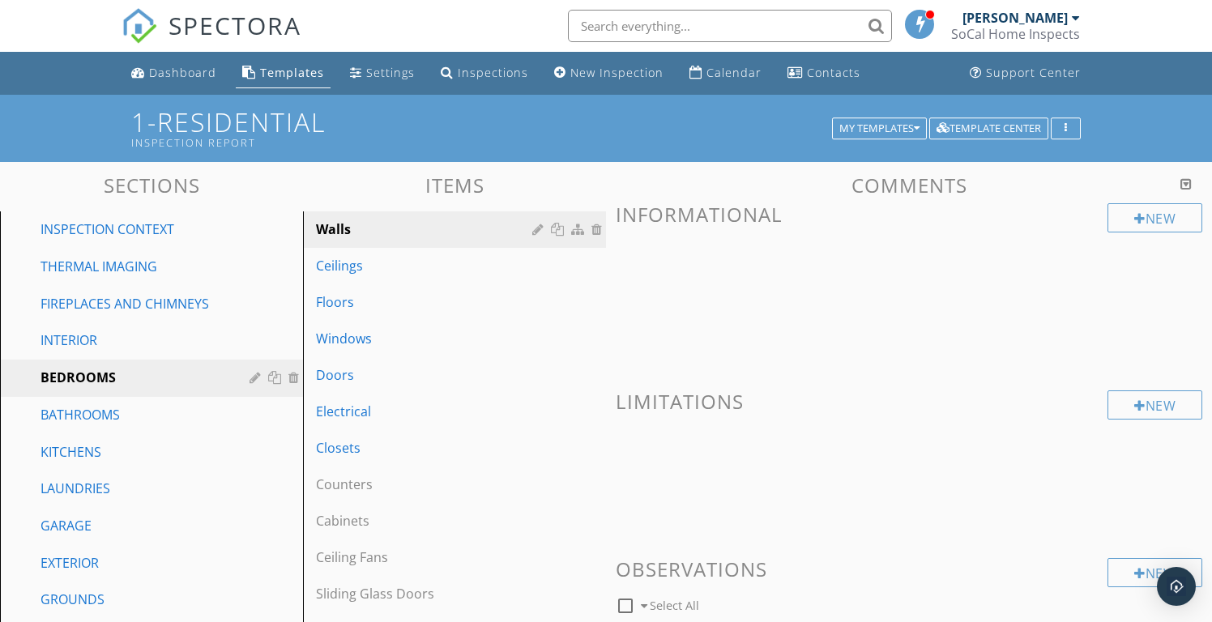
scroll to position [4079, 0]
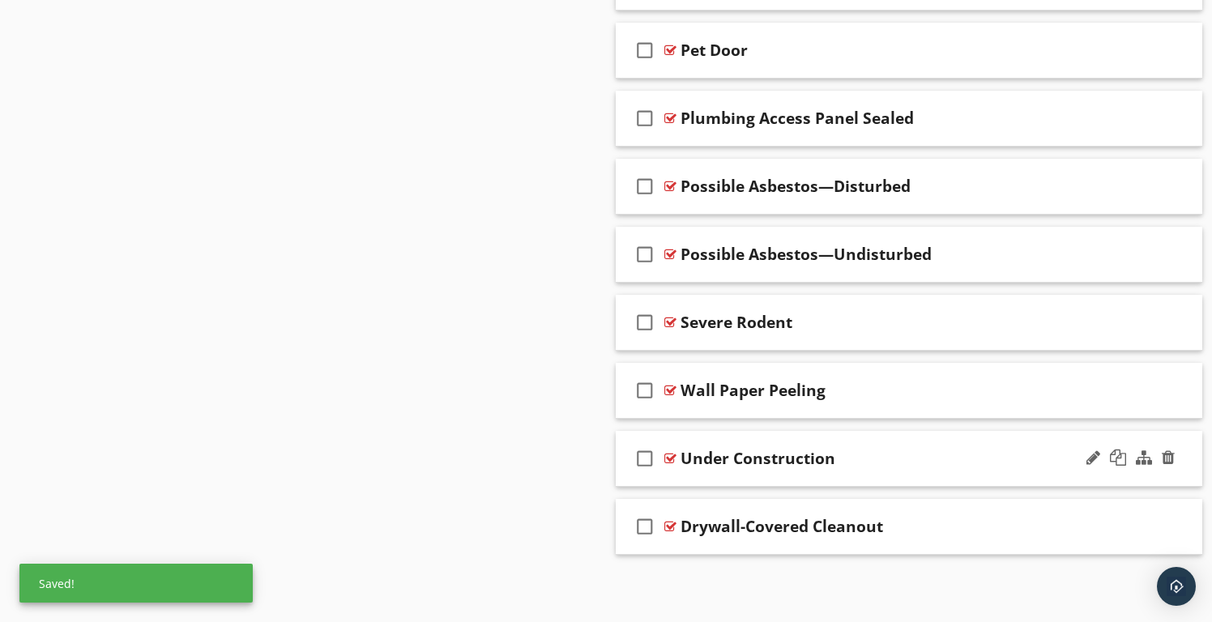
drag, startPoint x: 864, startPoint y: 525, endPoint x: 867, endPoint y: 478, distance: 47.1
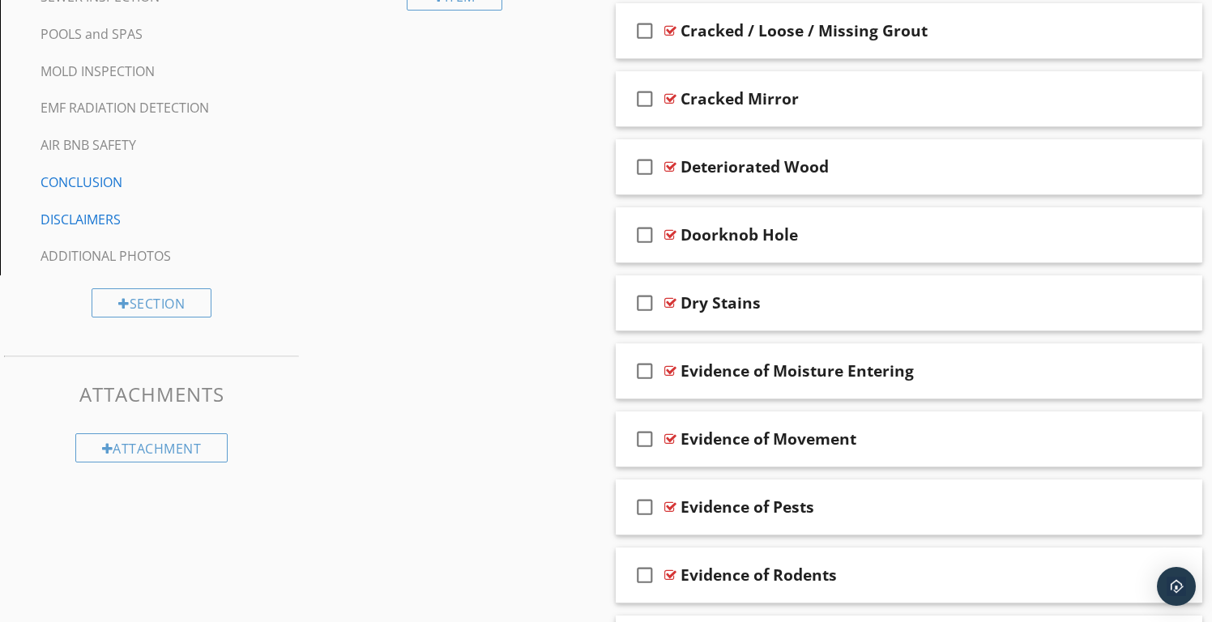
scroll to position [0, 0]
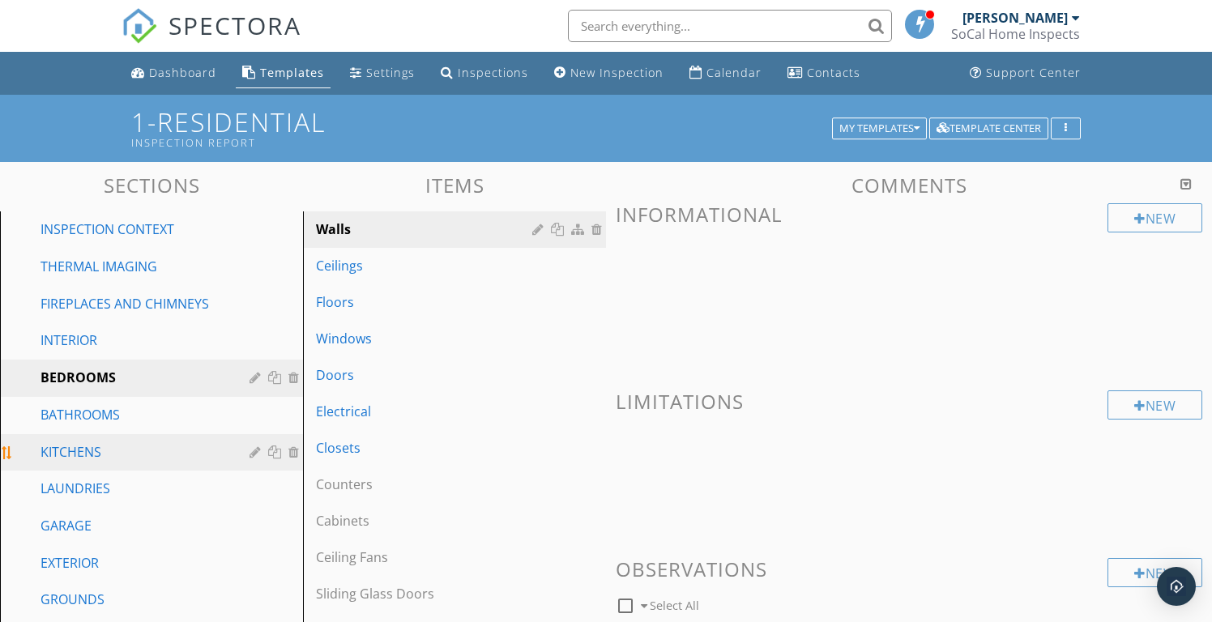
click at [70, 454] on div "KITCHENS" at bounding box center [134, 451] width 186 height 19
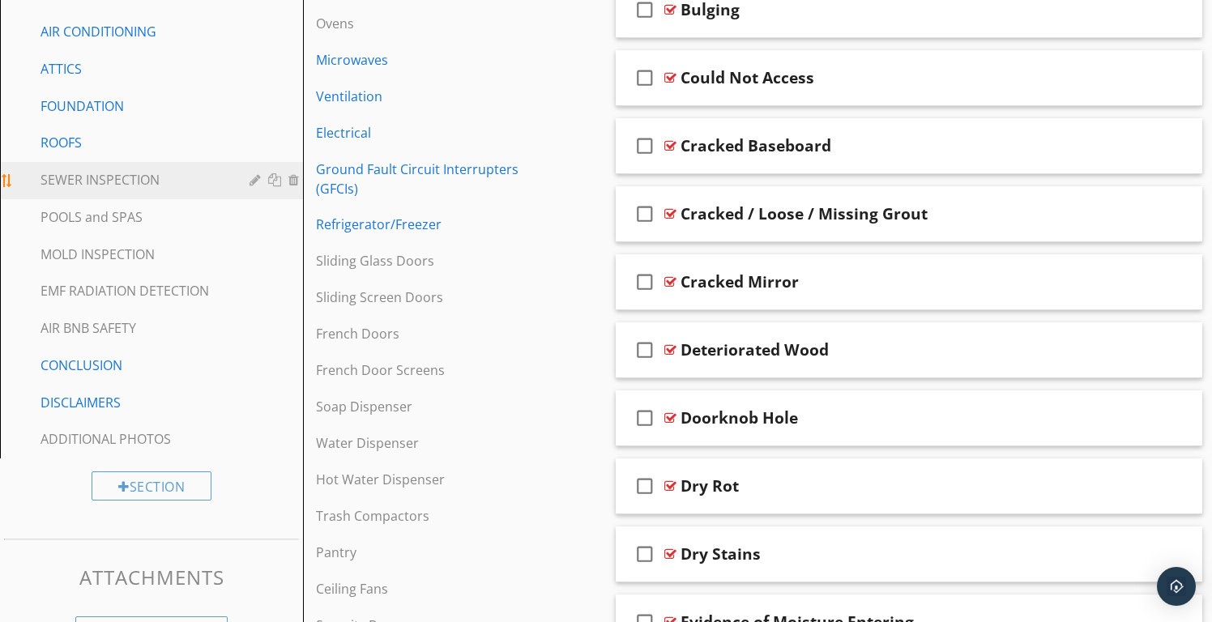
scroll to position [65, 0]
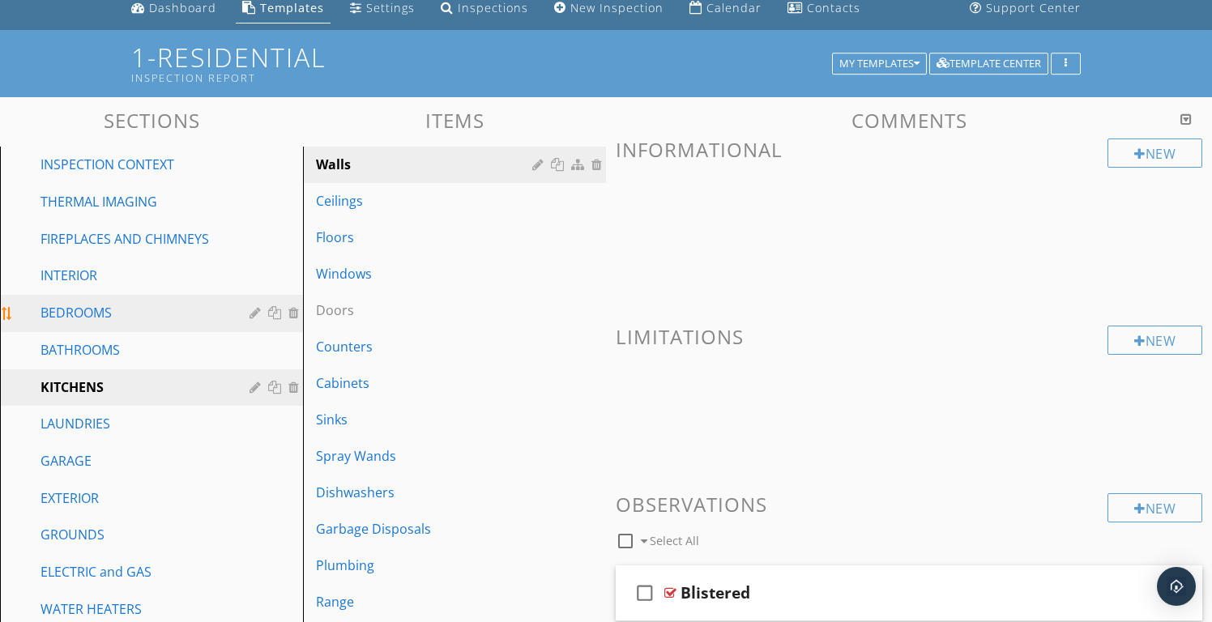
click at [72, 307] on div "BEDROOMS" at bounding box center [134, 312] width 186 height 19
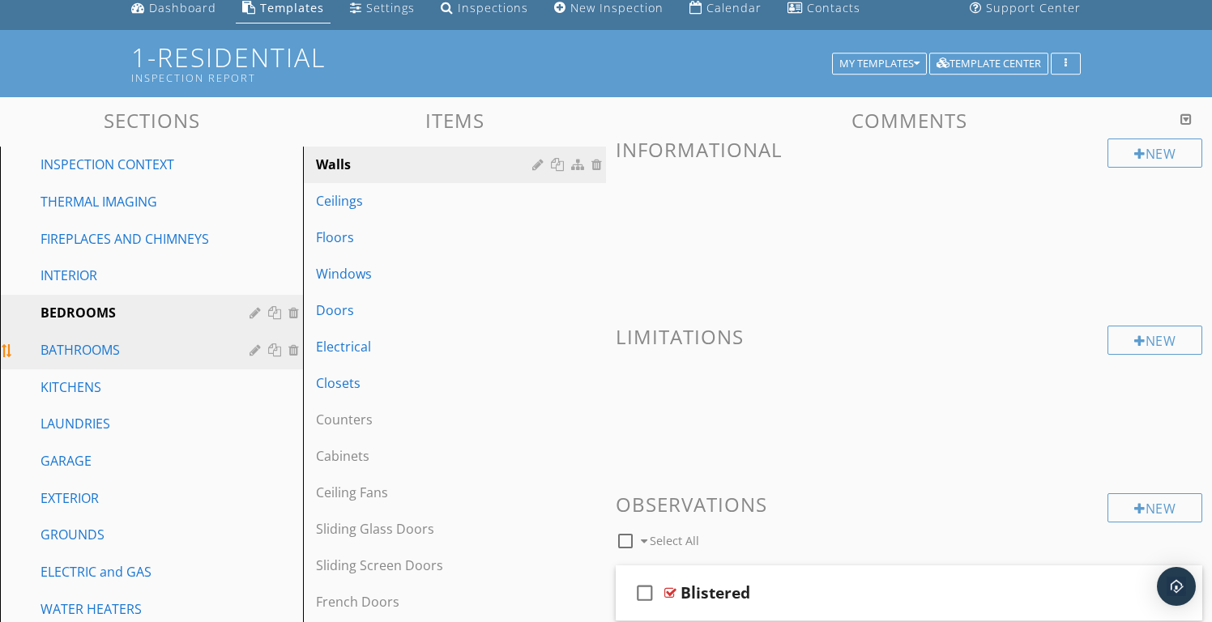
click at [98, 335] on link "BATHROOMS" at bounding box center [154, 350] width 298 height 37
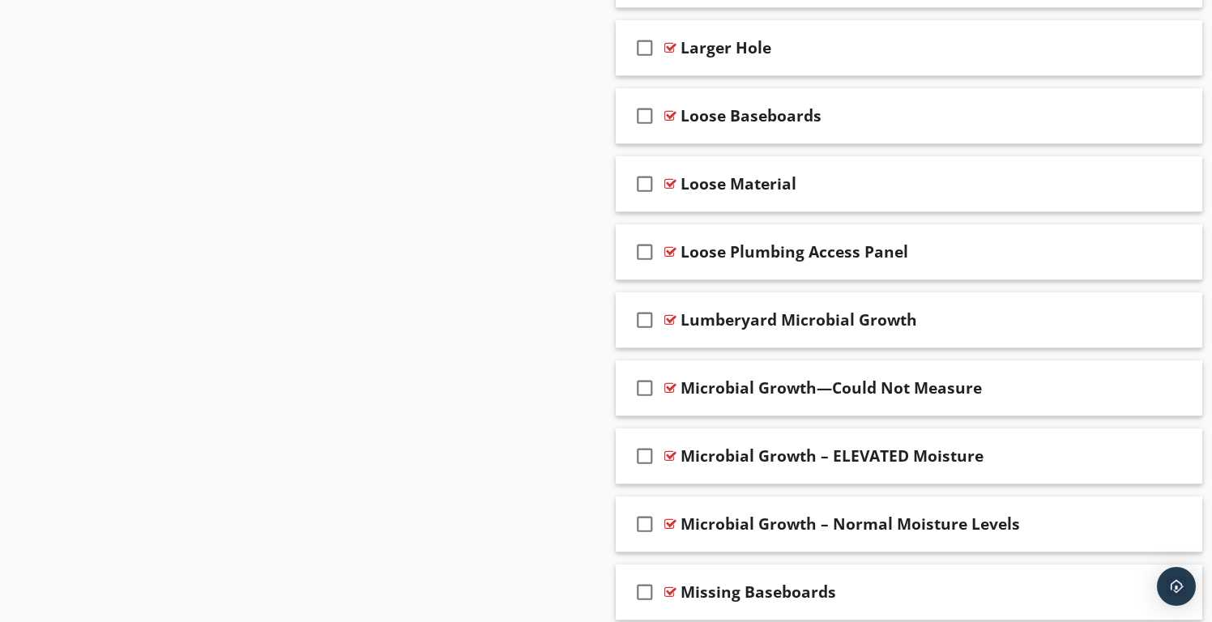
scroll to position [0, 0]
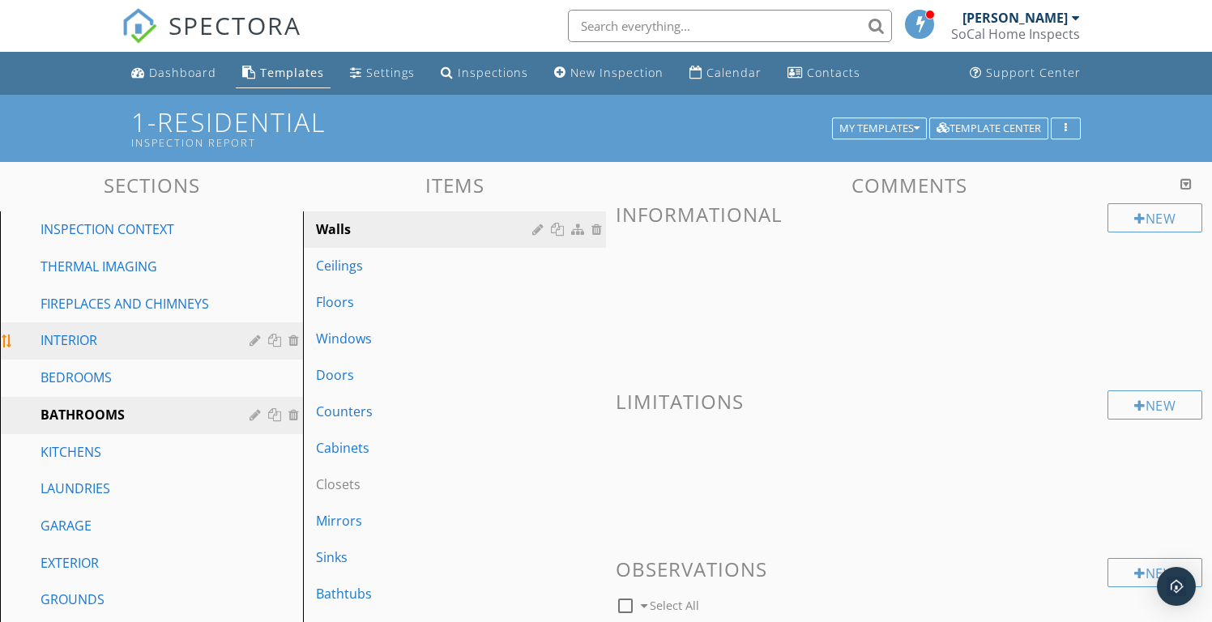
click at [70, 348] on div "INTERIOR" at bounding box center [134, 340] width 186 height 19
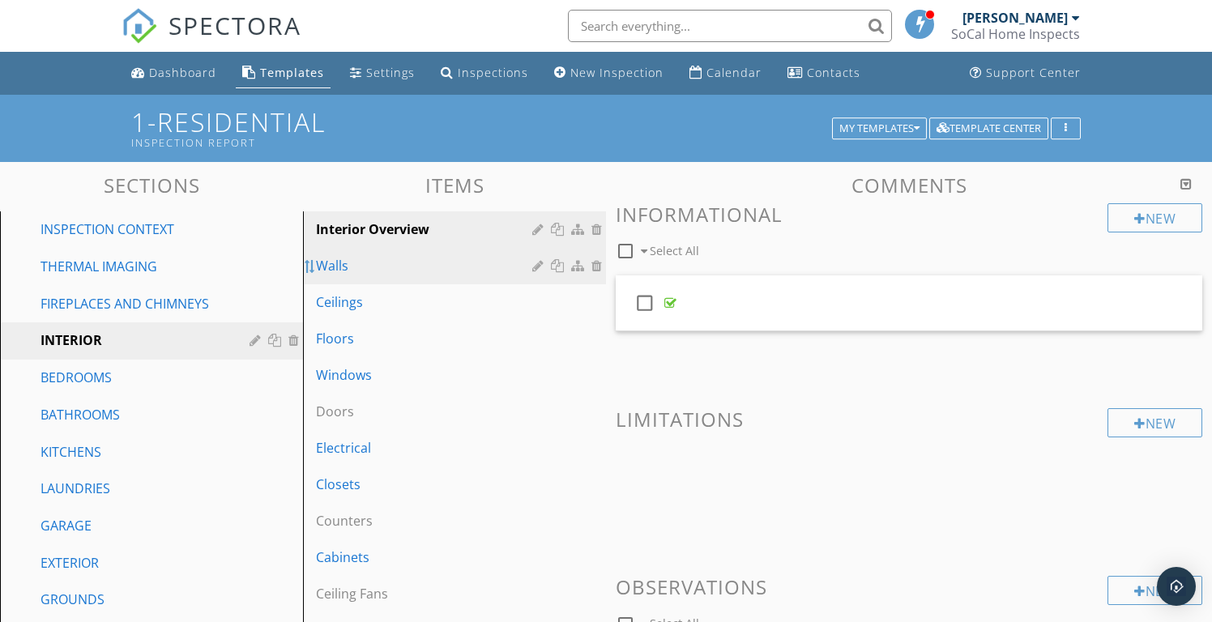
click at [314, 267] on div at bounding box center [310, 266] width 13 height 13
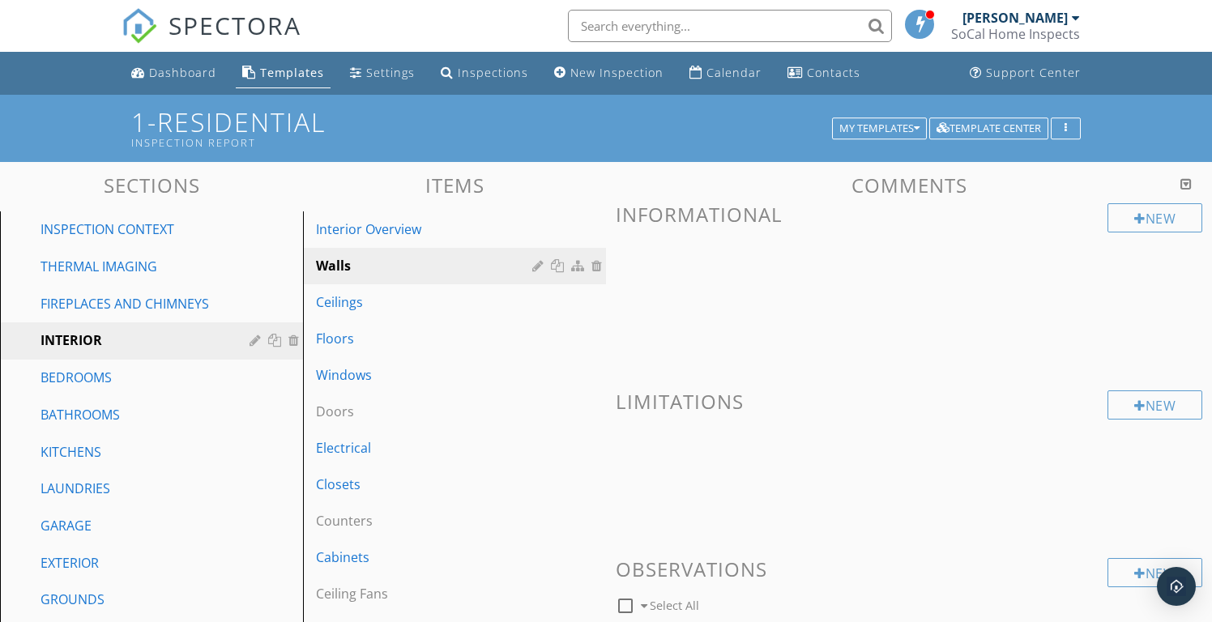
scroll to position [4555, 0]
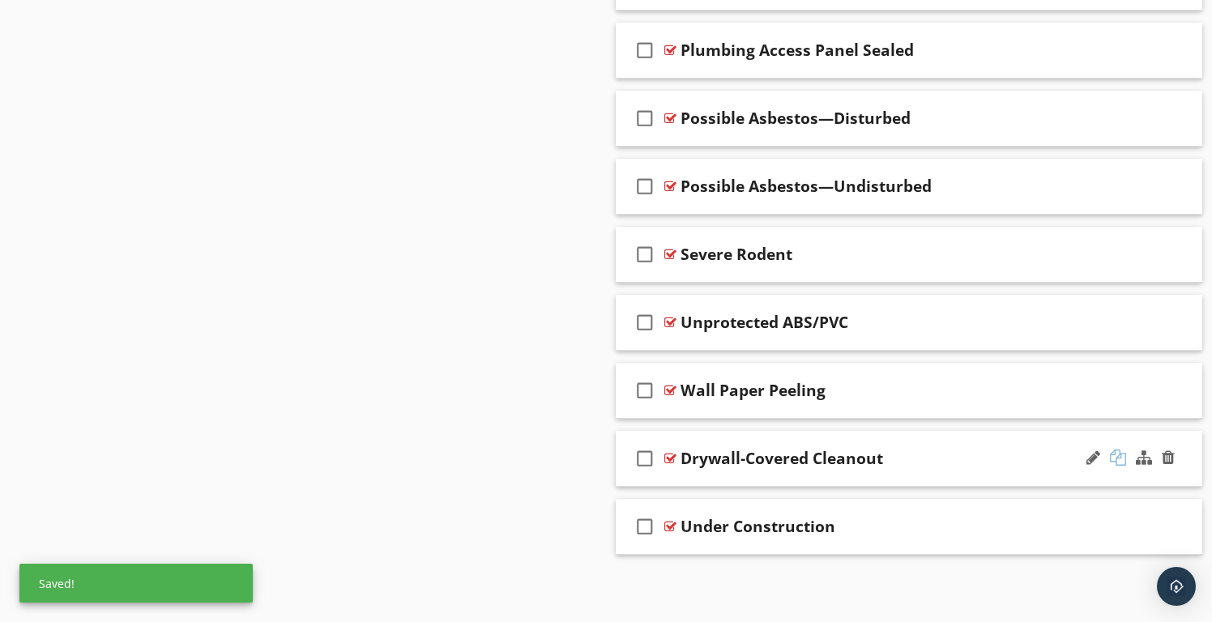
click at [1116, 460] on div at bounding box center [1118, 458] width 16 height 16
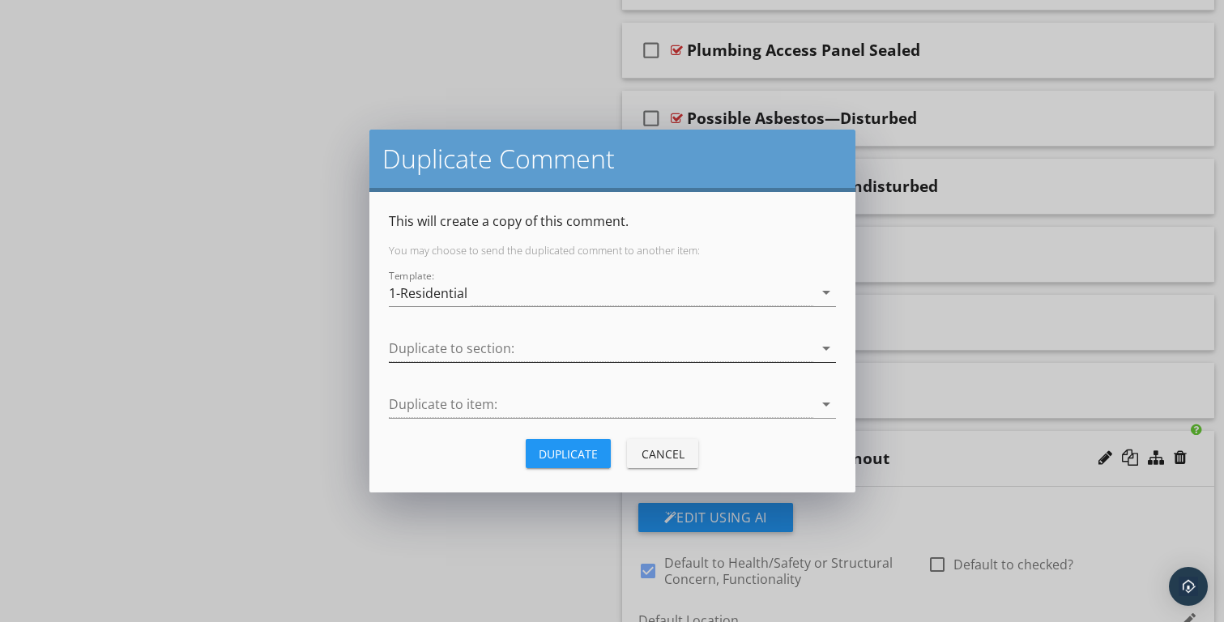
click at [449, 351] on div at bounding box center [601, 348] width 425 height 27
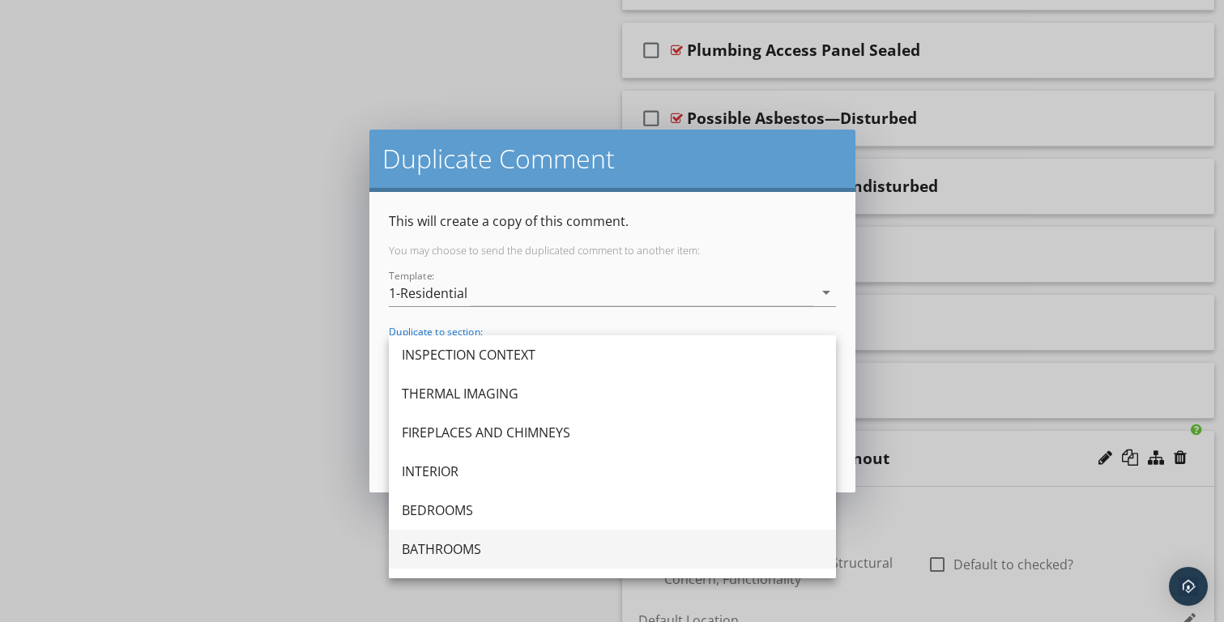
click at [437, 539] on div "BATHROOMS" at bounding box center [612, 549] width 421 height 39
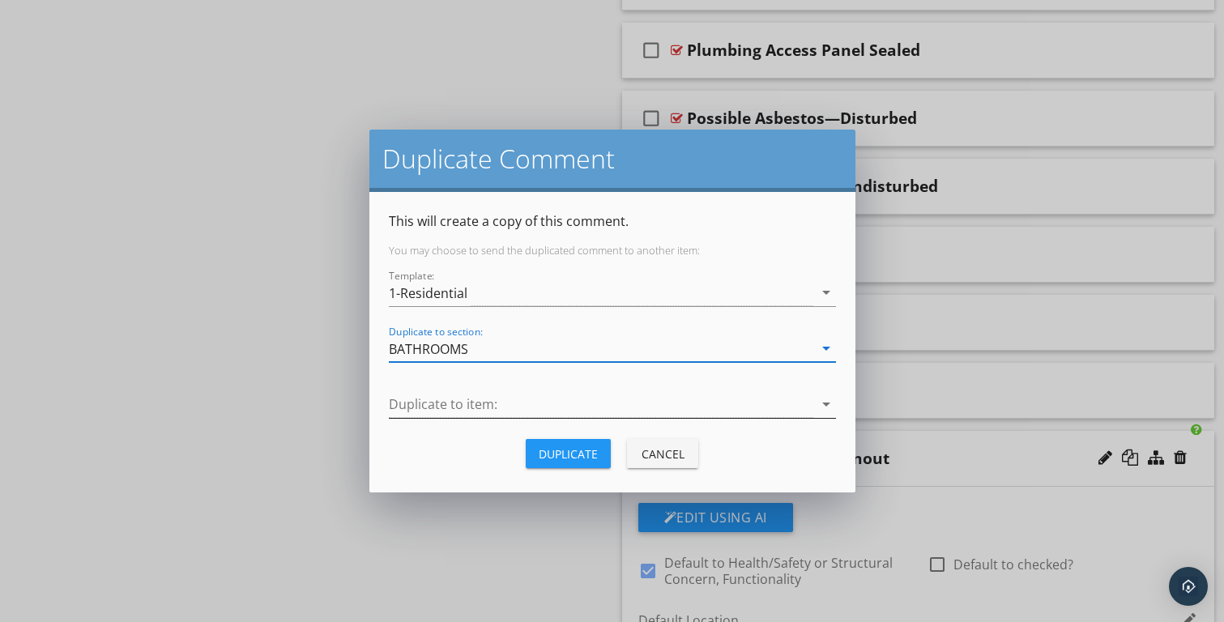
click at [413, 395] on div at bounding box center [601, 404] width 425 height 27
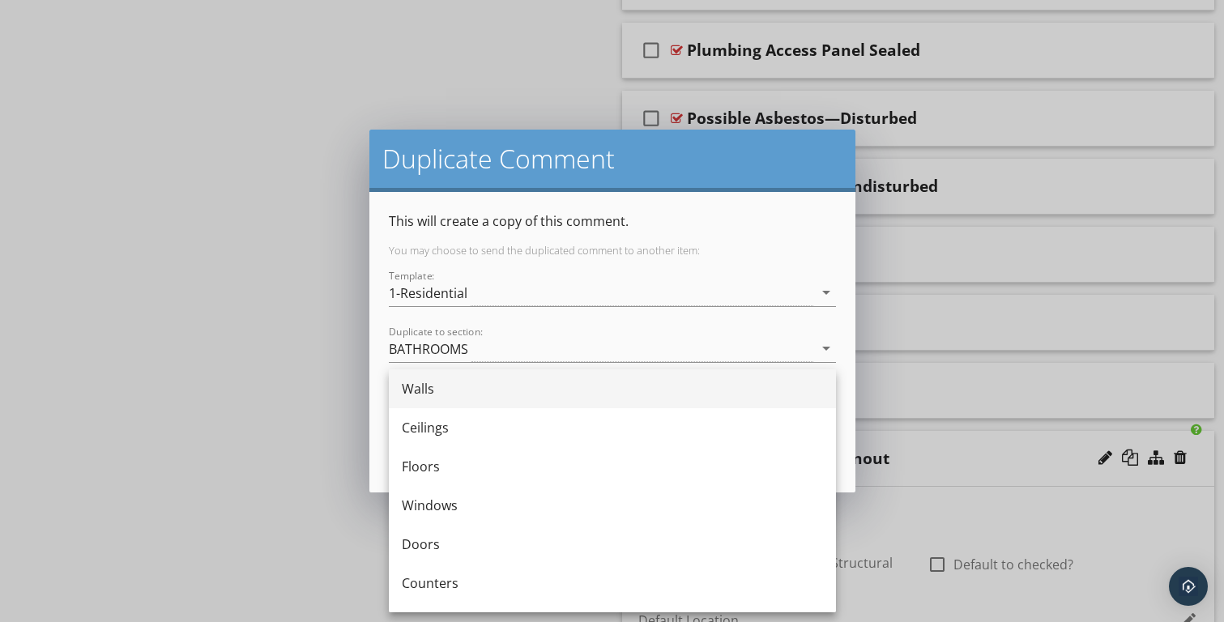
click at [420, 393] on div "Walls" at bounding box center [612, 388] width 421 height 19
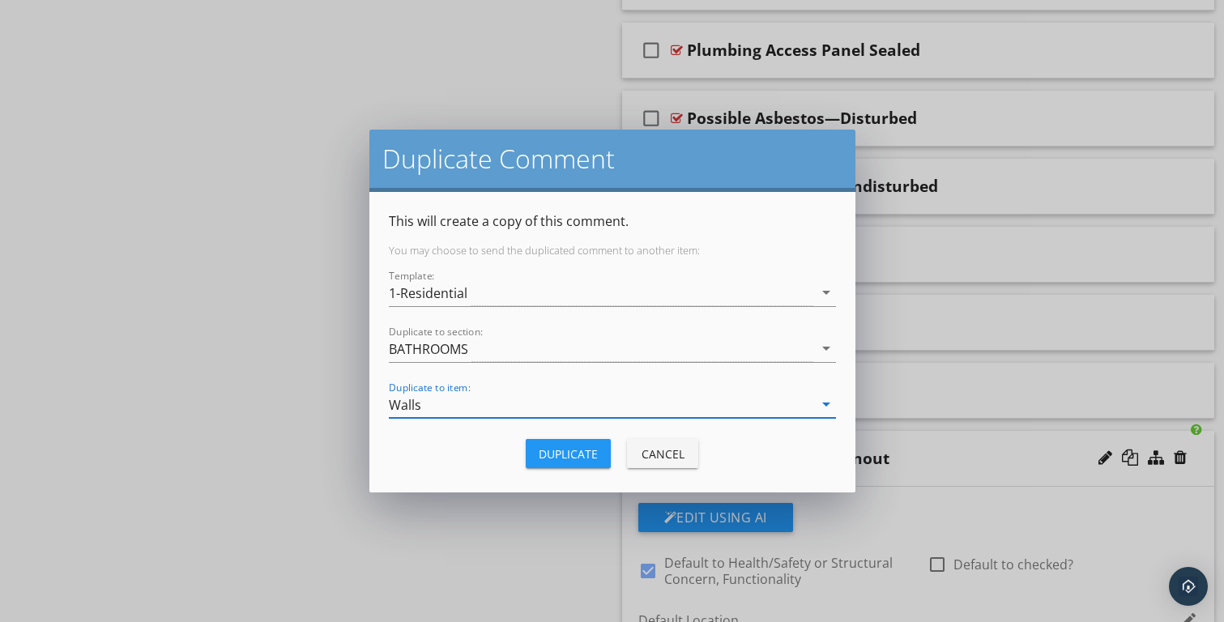
click at [553, 456] on div "Duplicate" at bounding box center [568, 454] width 59 height 17
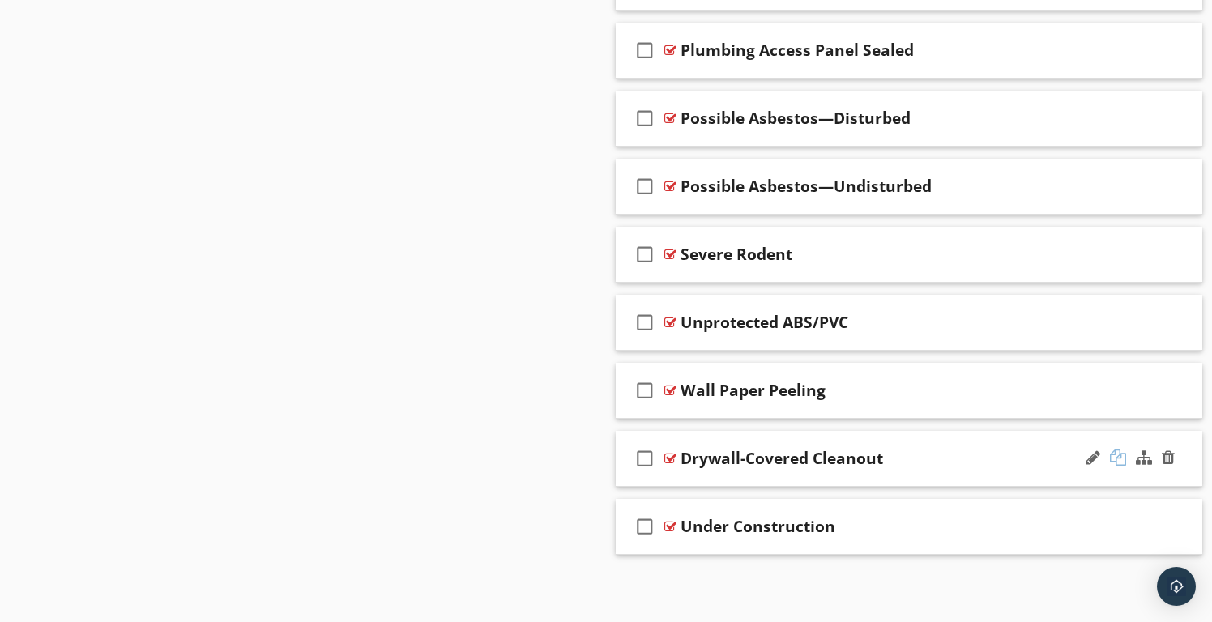
click at [1121, 457] on div at bounding box center [1118, 458] width 16 height 16
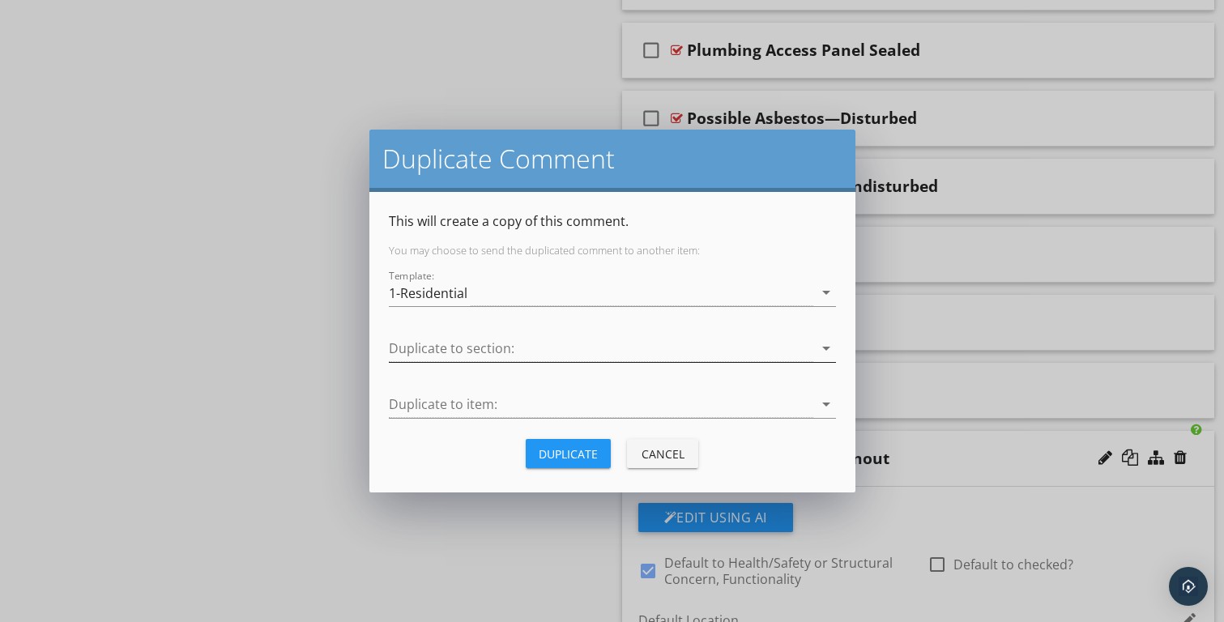
click at [449, 343] on div at bounding box center [601, 348] width 425 height 27
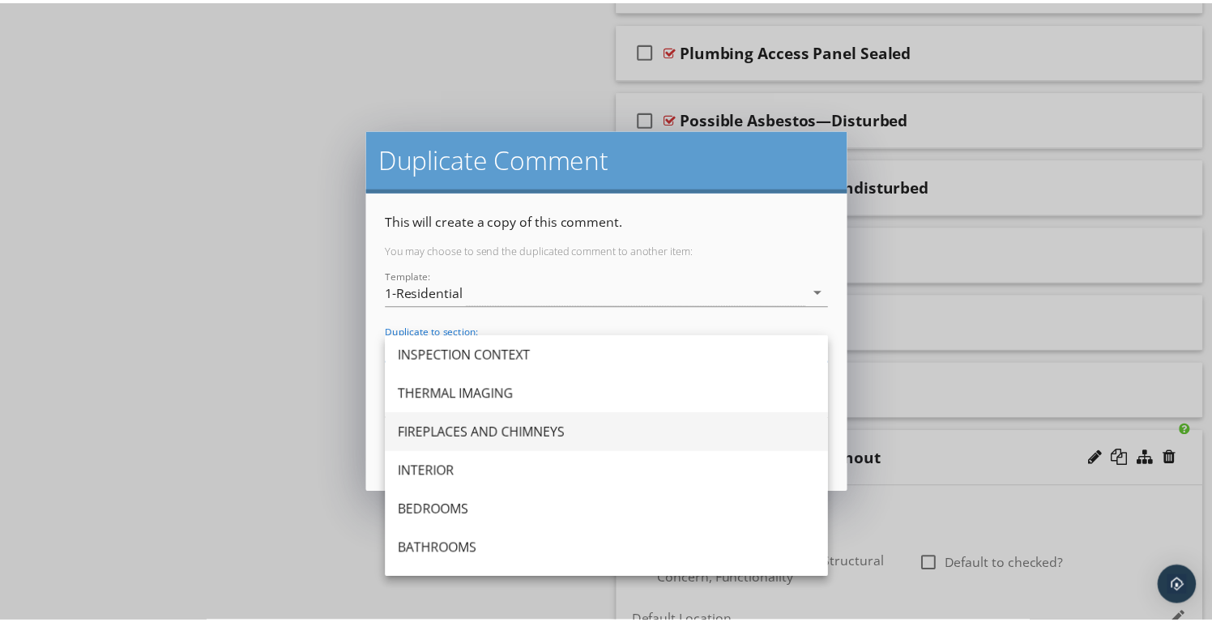
scroll to position [19, 0]
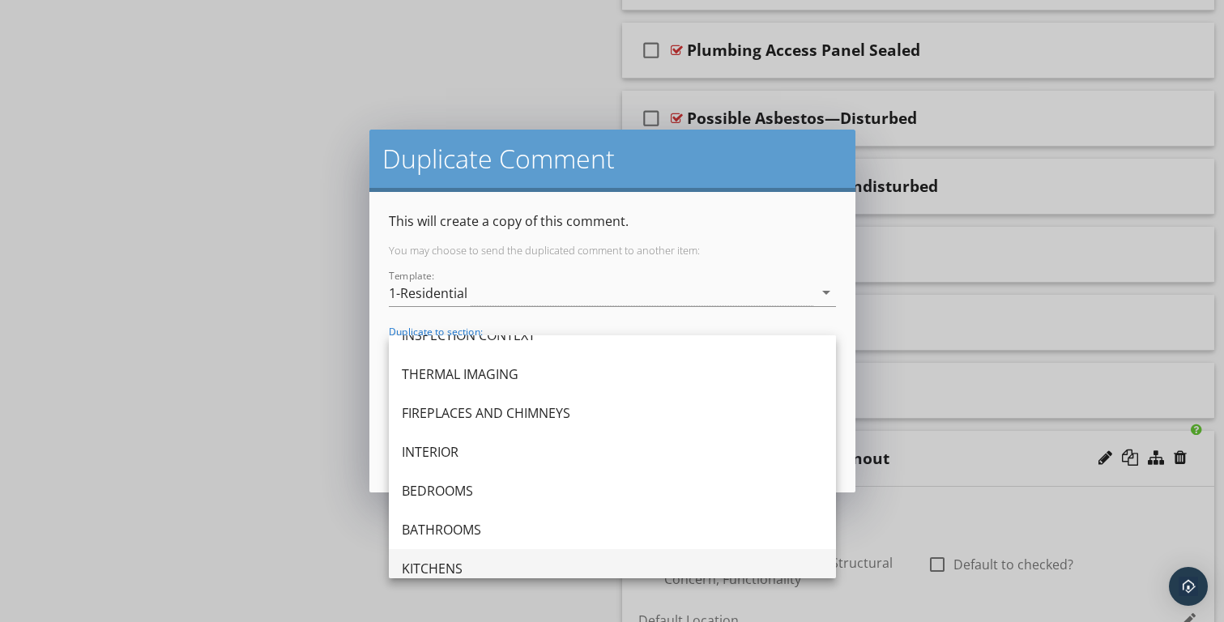
click at [455, 557] on div "KITCHENS" at bounding box center [612, 568] width 421 height 39
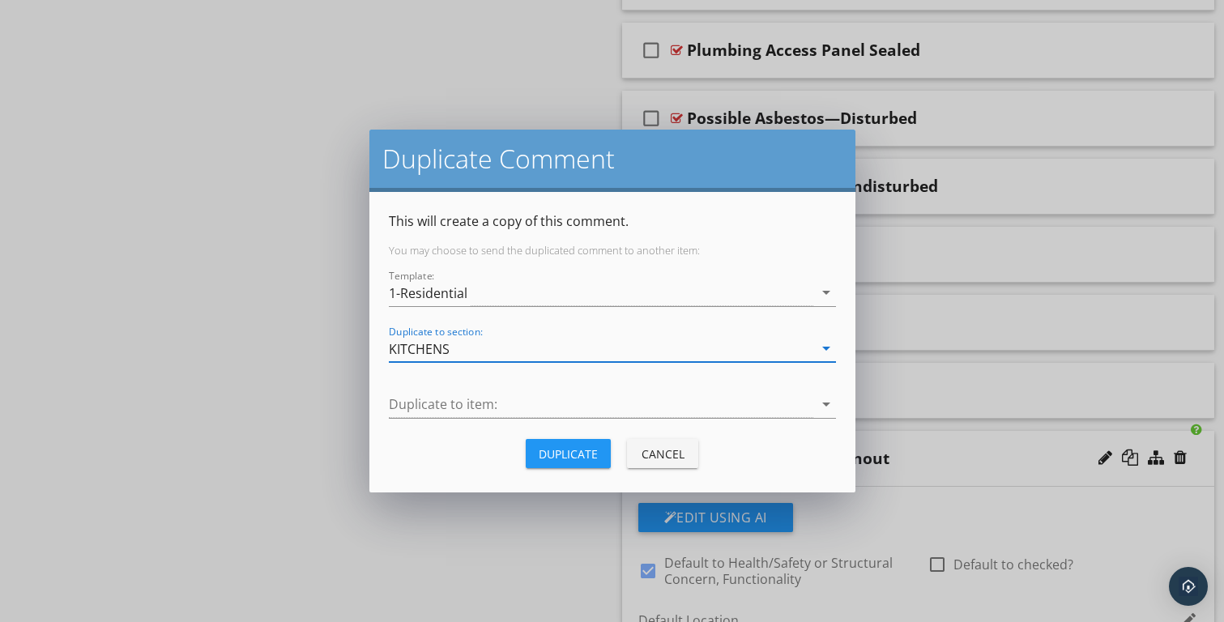
click at [450, 344] on div "KITCHENS" at bounding box center [601, 348] width 425 height 27
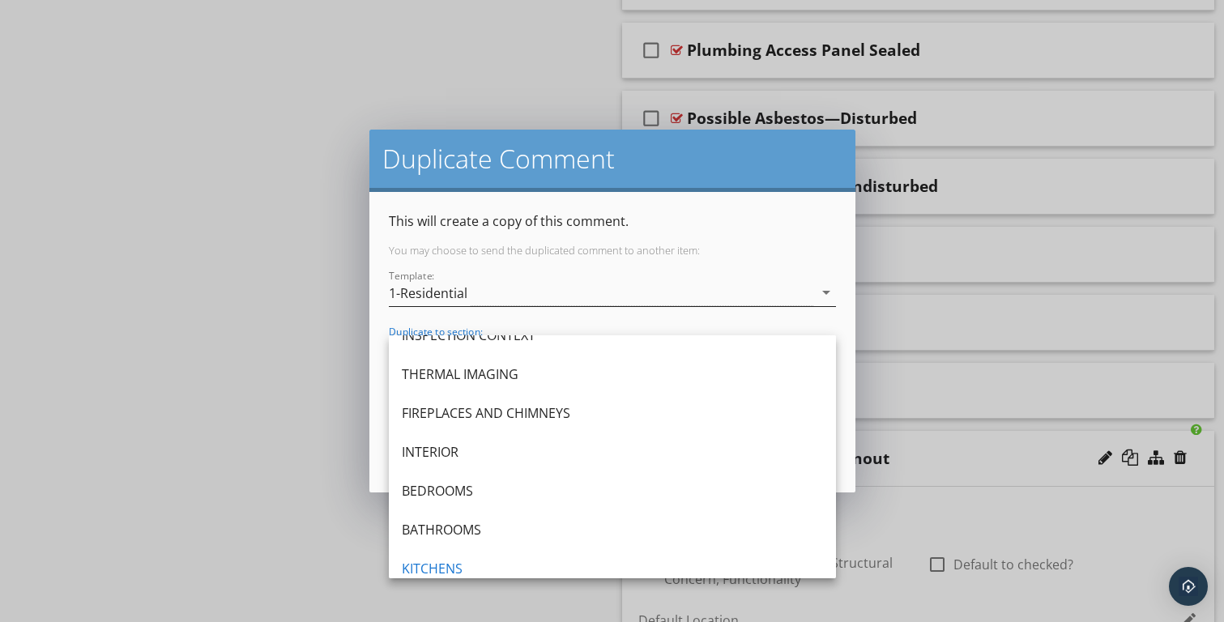
click at [455, 290] on div "1-Residential" at bounding box center [428, 293] width 79 height 15
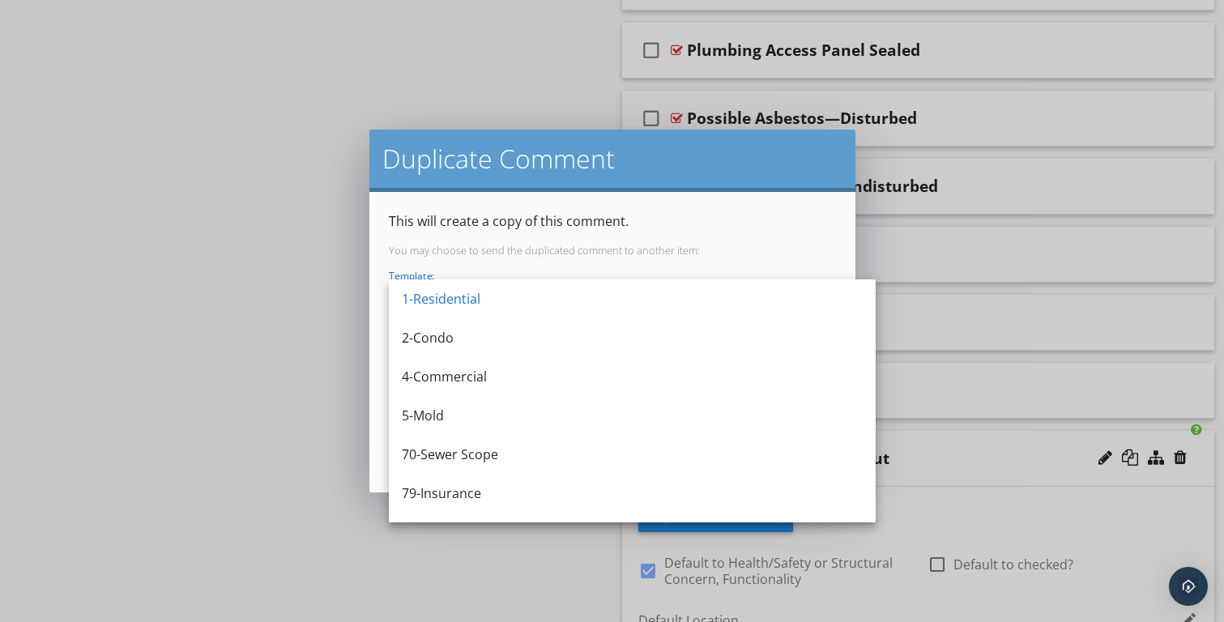
click at [519, 241] on div "This will create a copy of this comment. You may choose to send the duplicated …" at bounding box center [612, 342] width 447 height 262
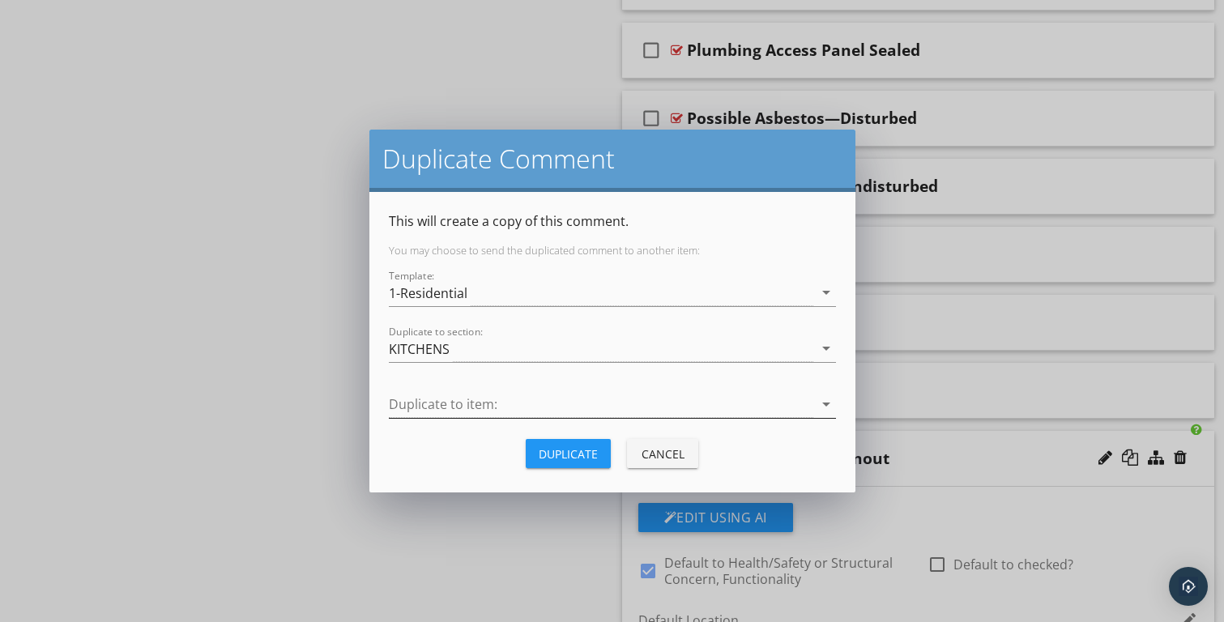
click at [449, 412] on div at bounding box center [601, 404] width 425 height 27
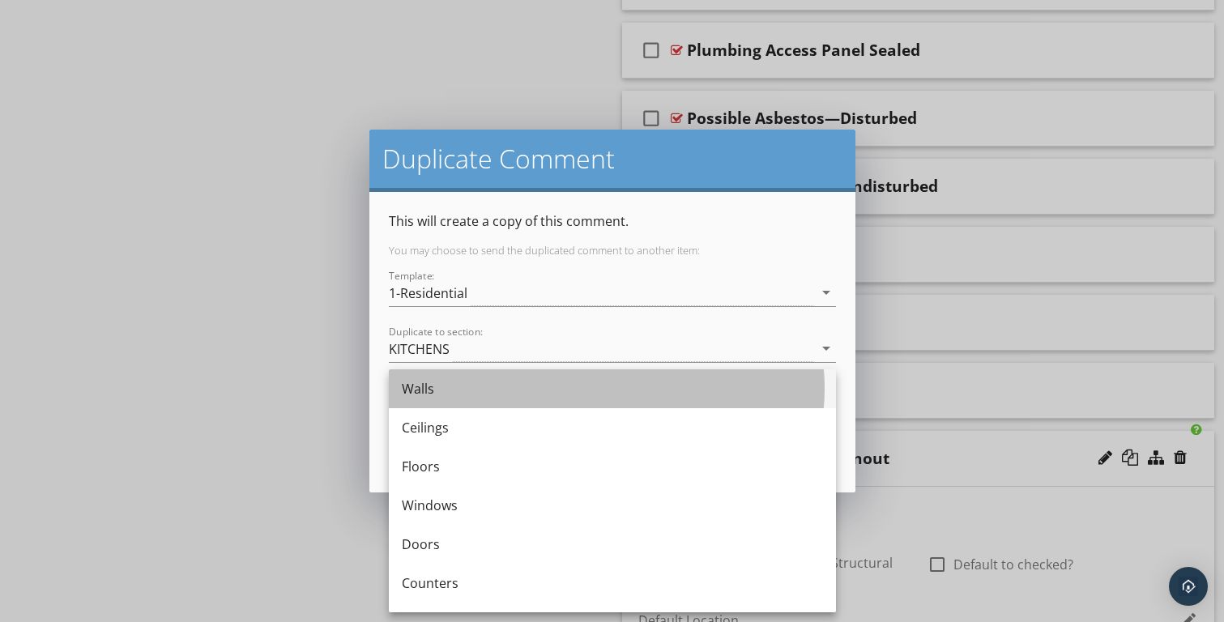
click at [455, 403] on div "Walls" at bounding box center [612, 388] width 421 height 39
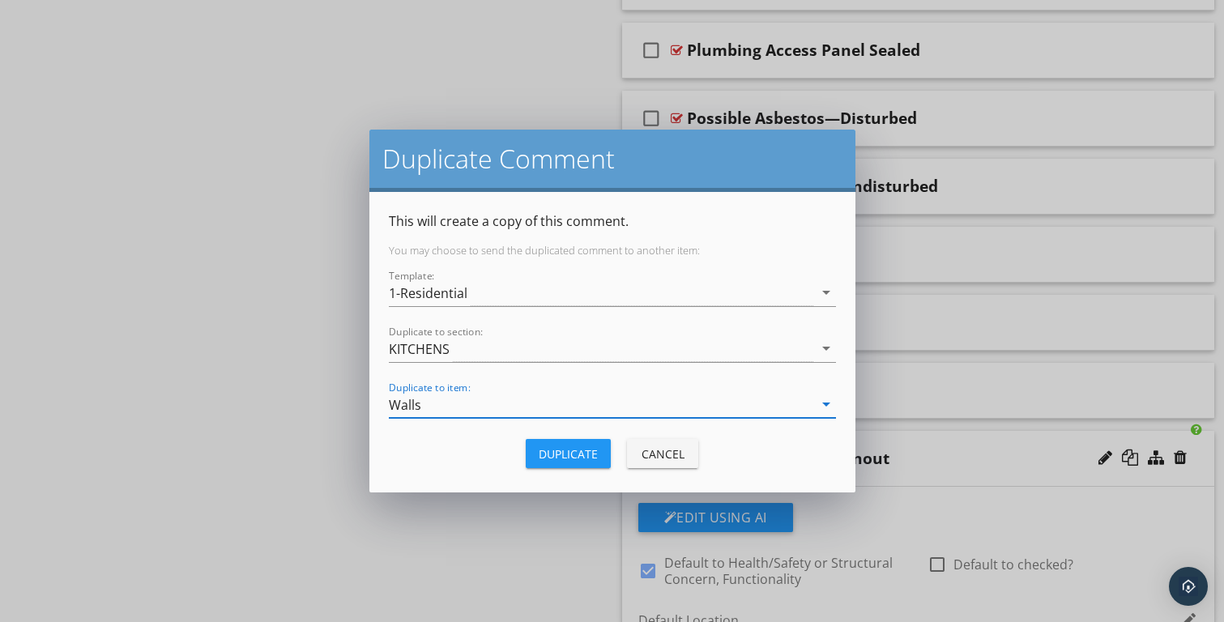
click at [544, 447] on div "Duplicate" at bounding box center [568, 454] width 59 height 17
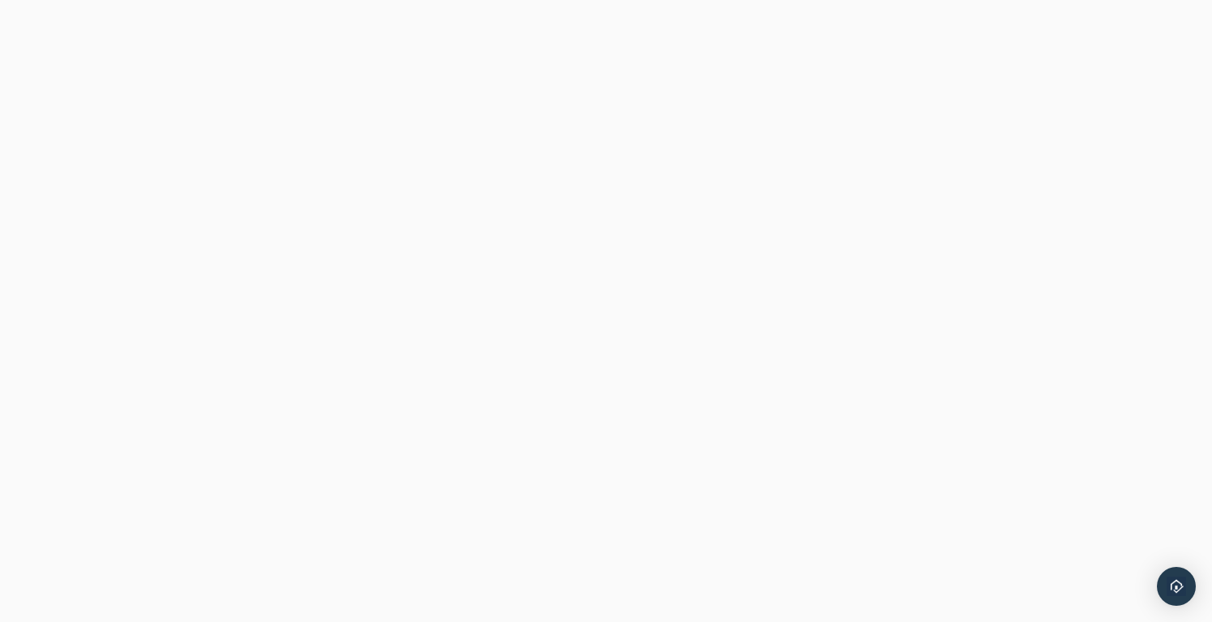
scroll to position [767, 0]
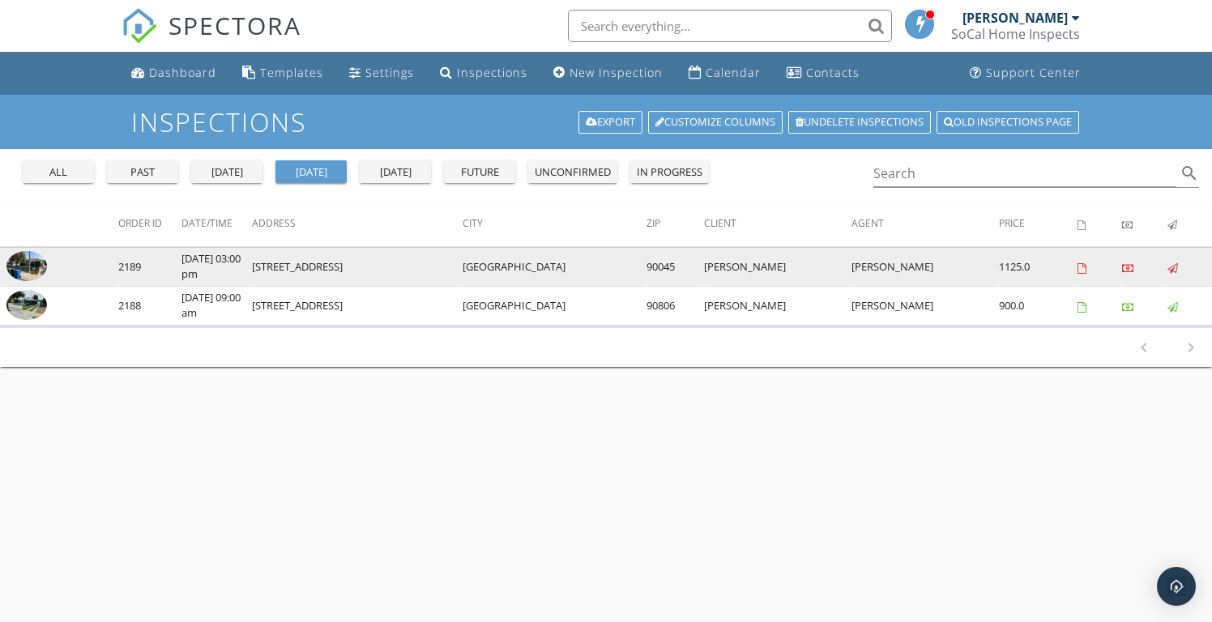
click at [265, 266] on td "[STREET_ADDRESS]" at bounding box center [357, 266] width 211 height 39
drag, startPoint x: 265, startPoint y: 266, endPoint x: 608, endPoint y: 269, distance: 342.7
click at [608, 269] on tr "check_box_outline_blank 2189 [DATE] 03:00 pm [STREET_ADDRESS] [GEOGRAPHIC_DATA]…" at bounding box center [606, 266] width 1212 height 39
copy tr "[STREET_ADDRESS]"
